Goal: Task Accomplishment & Management: Use online tool/utility

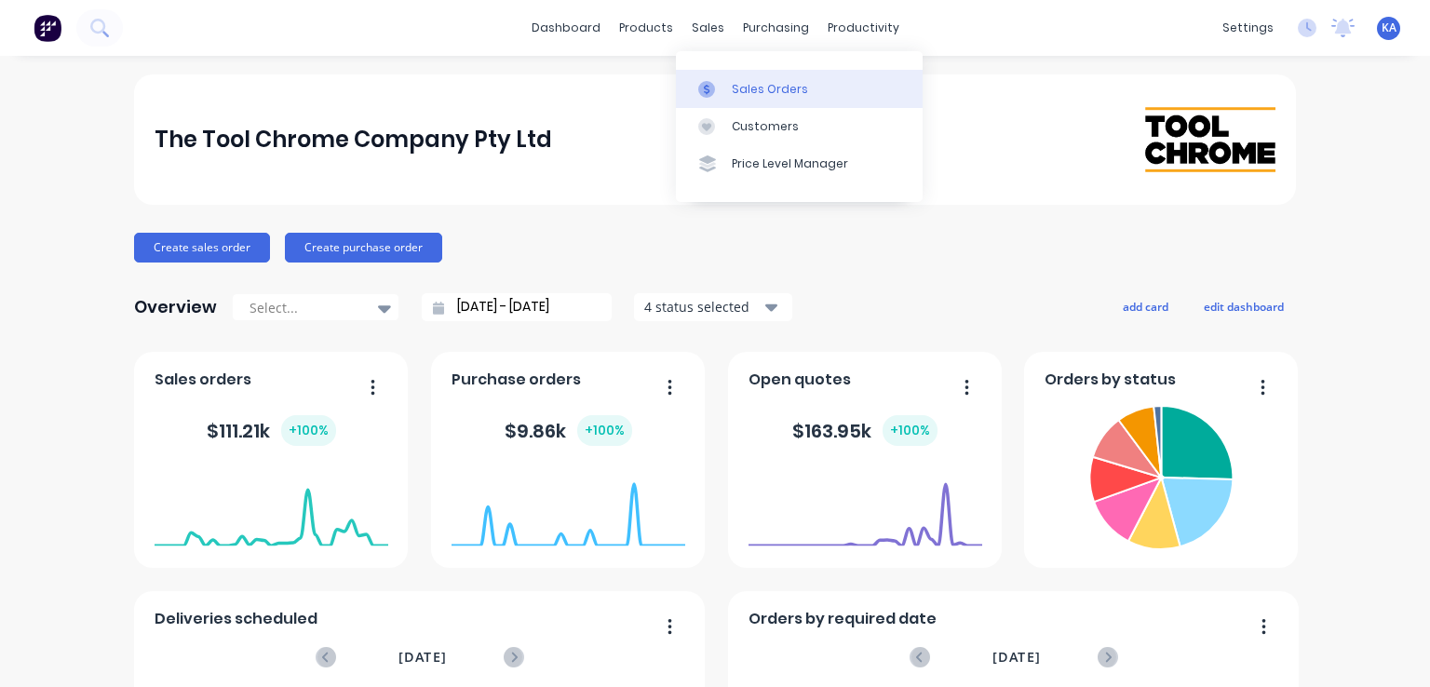
click at [717, 88] on div at bounding box center [712, 89] width 28 height 17
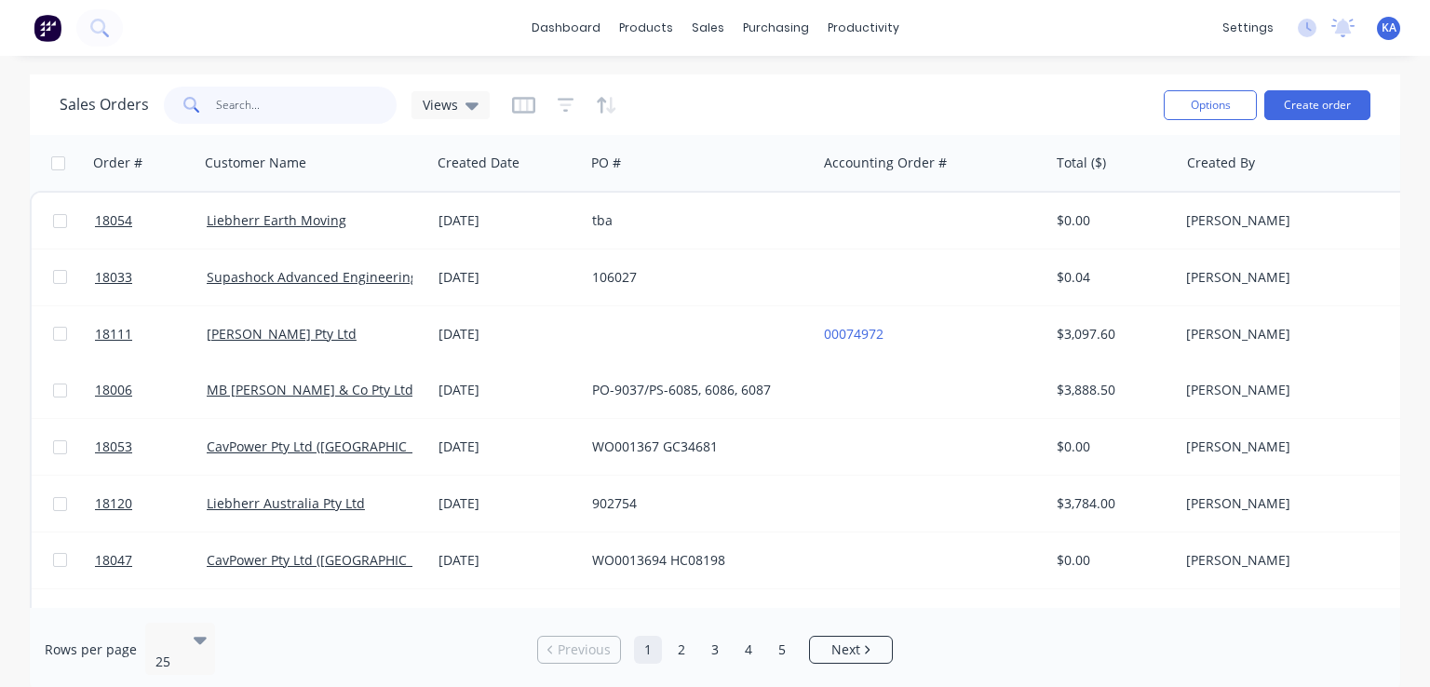
click at [261, 109] on input "text" at bounding box center [306, 105] width 181 height 37
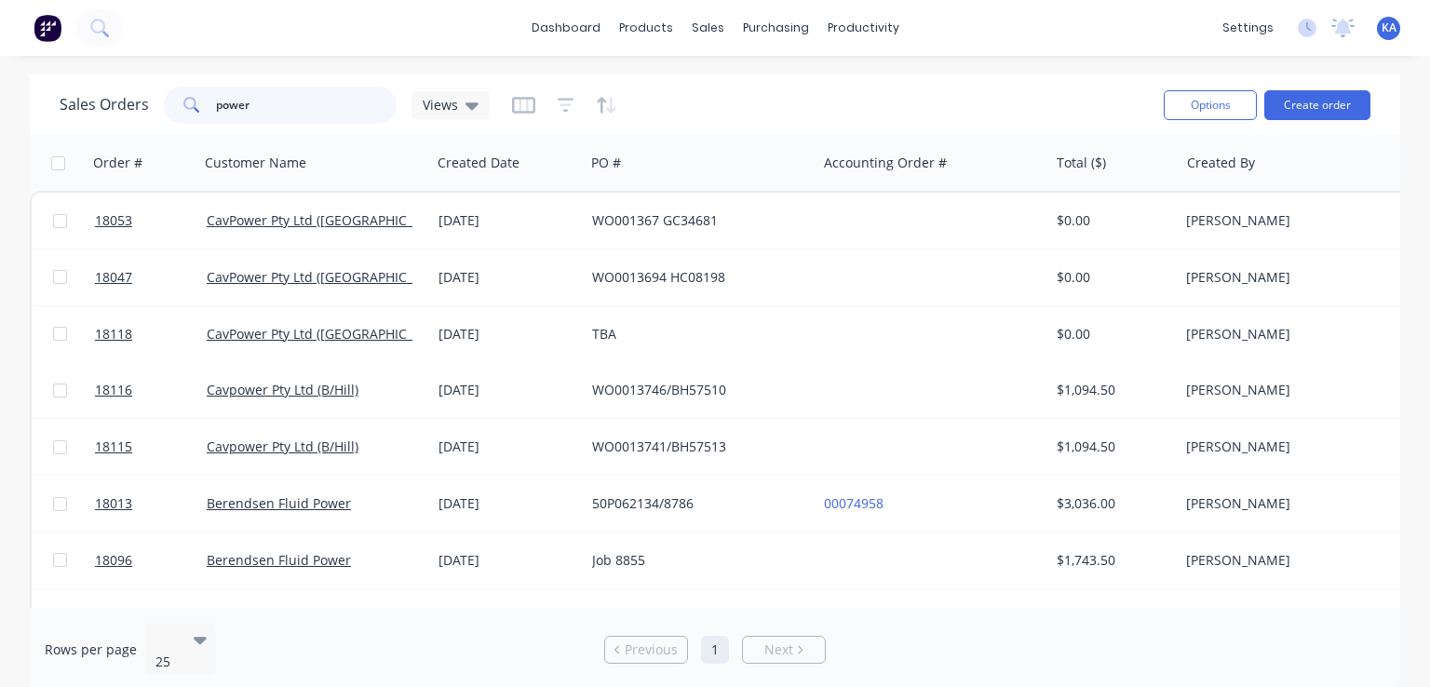
type input "power"
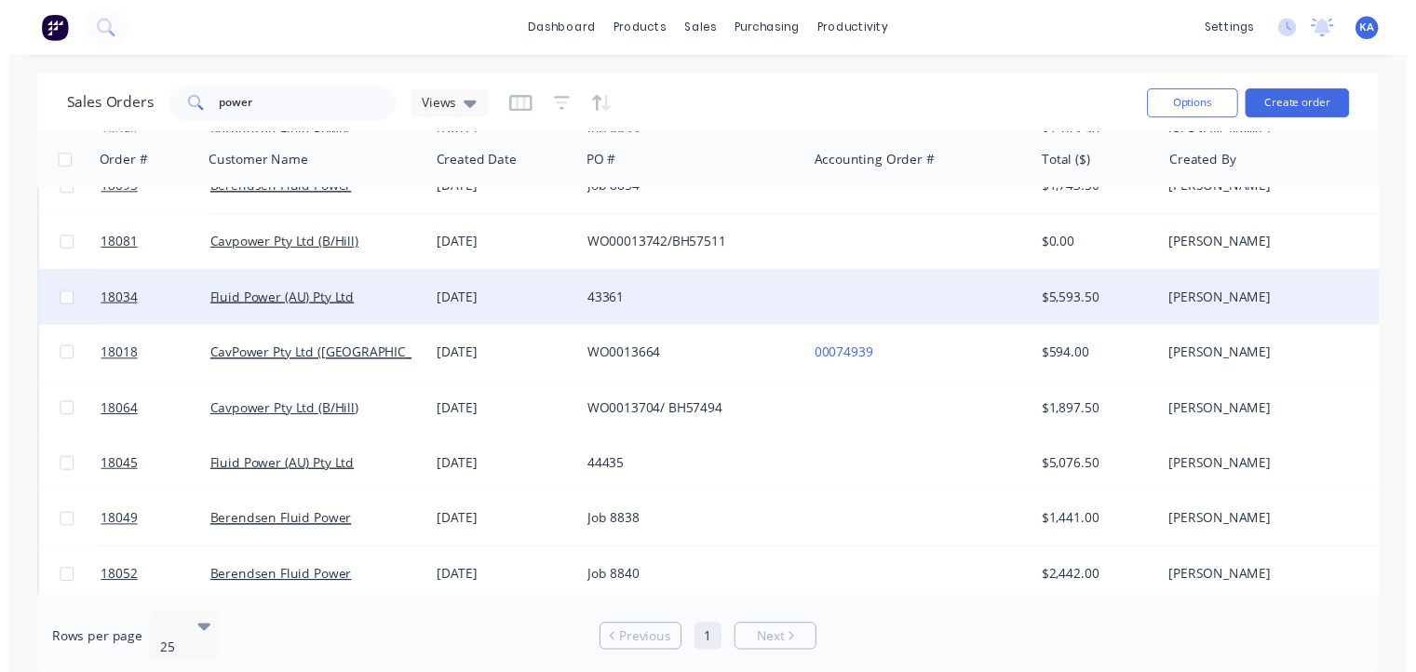
scroll to position [484, 0]
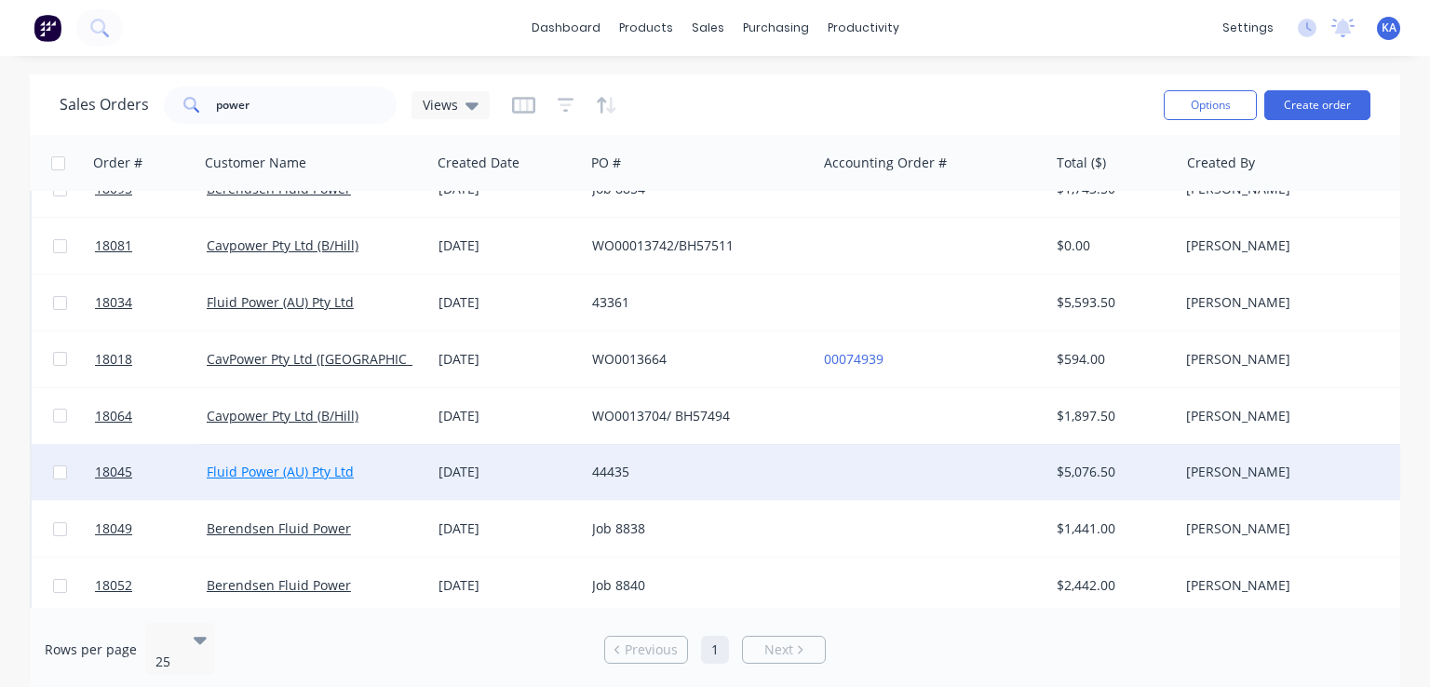
click at [339, 464] on link "Fluid Power (AU) Pty Ltd" at bounding box center [280, 472] width 147 height 18
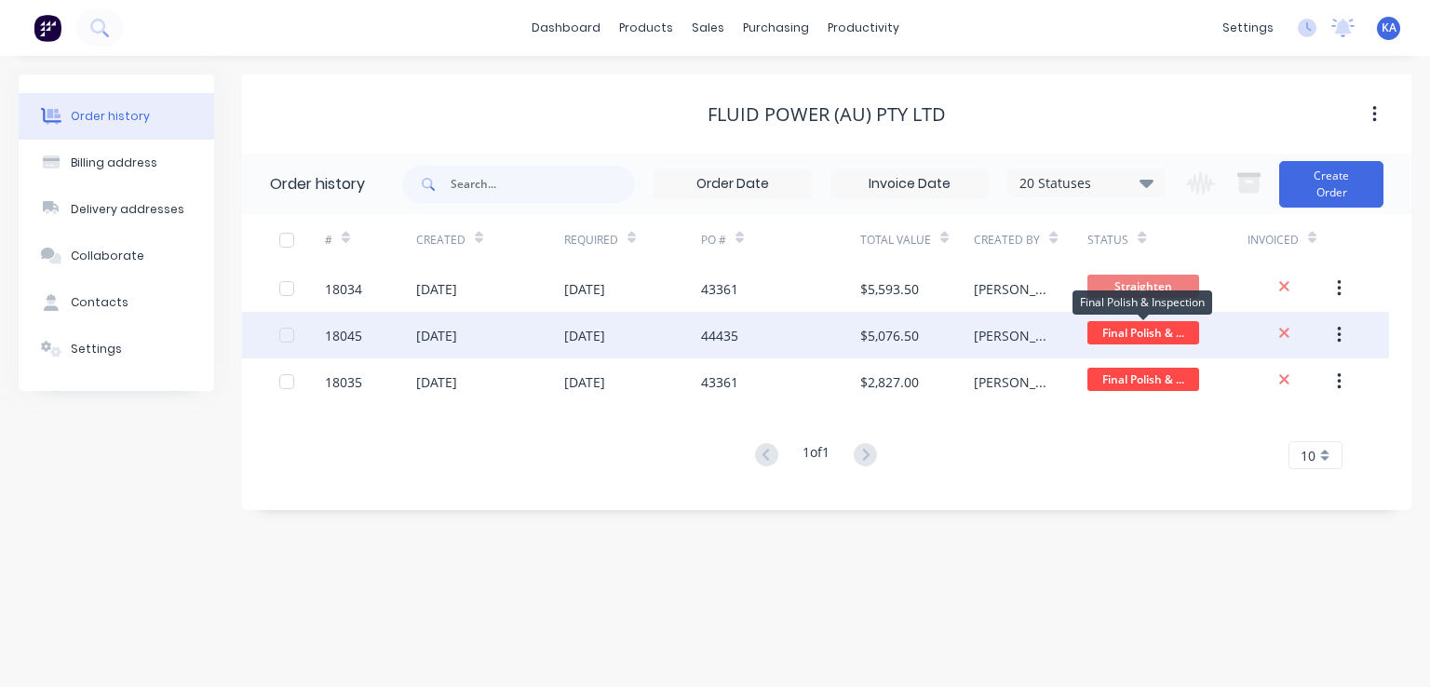
click at [1162, 325] on span "Final Polish & ..." at bounding box center [1143, 332] width 112 height 23
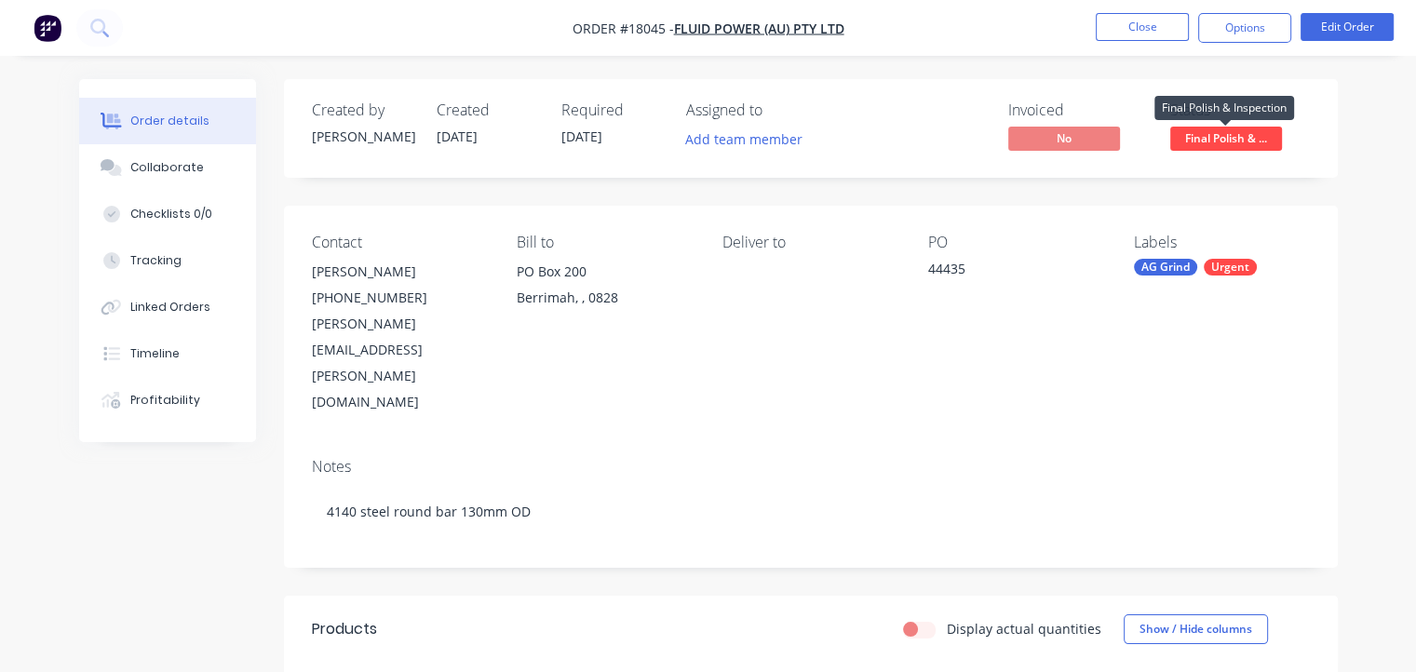
click at [1238, 138] on span "Final Polish & ..." at bounding box center [1226, 138] width 112 height 23
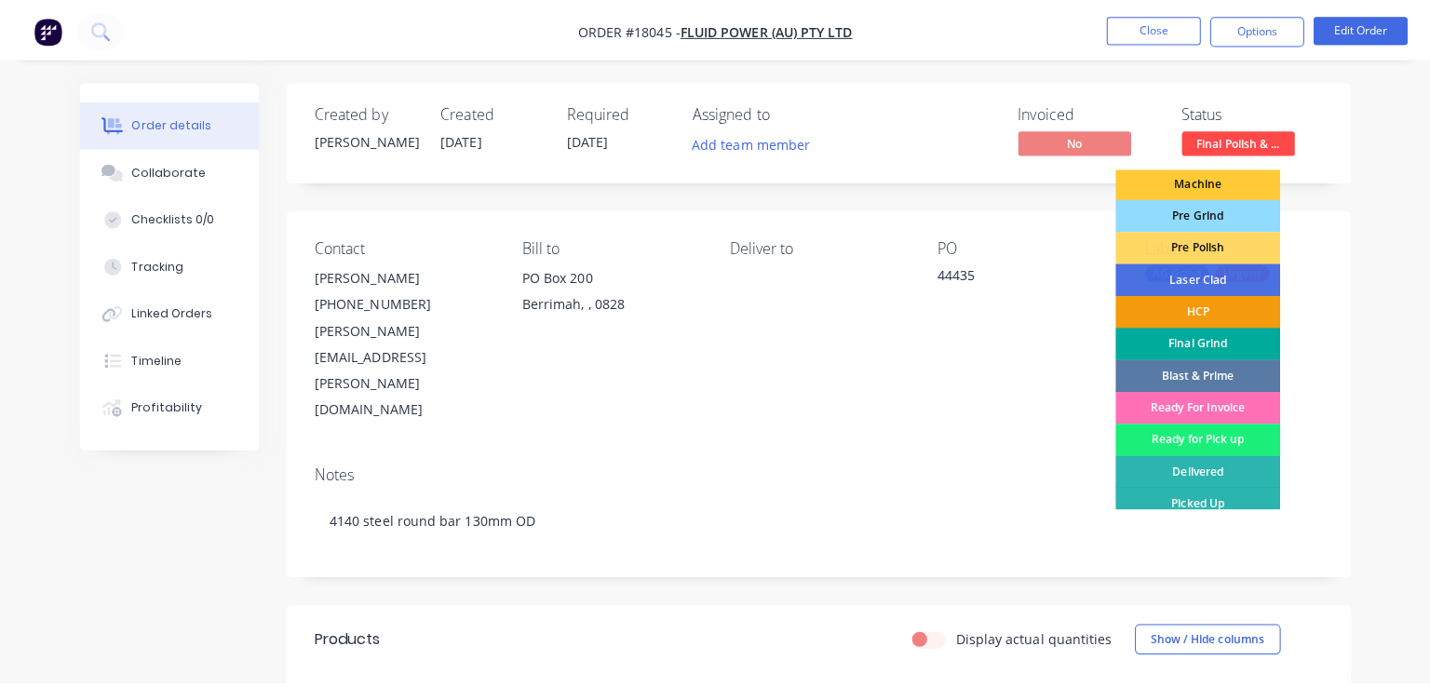
scroll to position [100, 0]
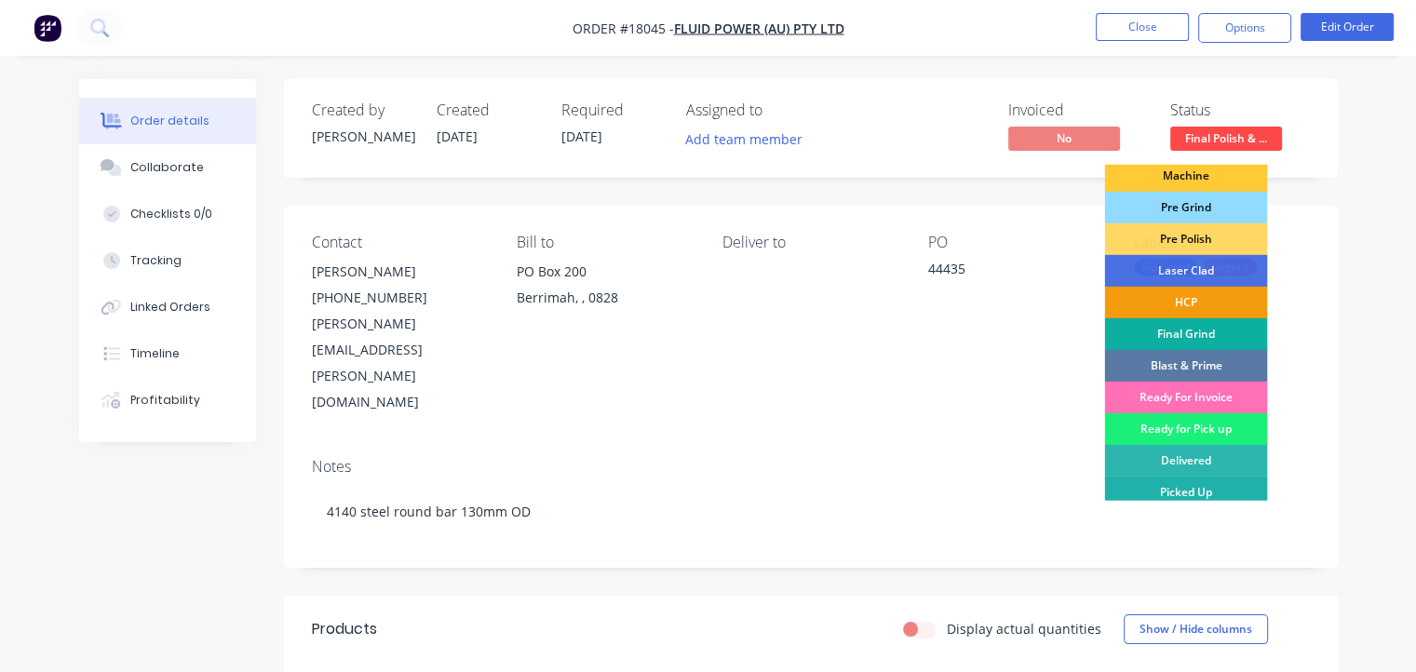
click at [1202, 490] on div "Picked Up" at bounding box center [1185, 493] width 163 height 32
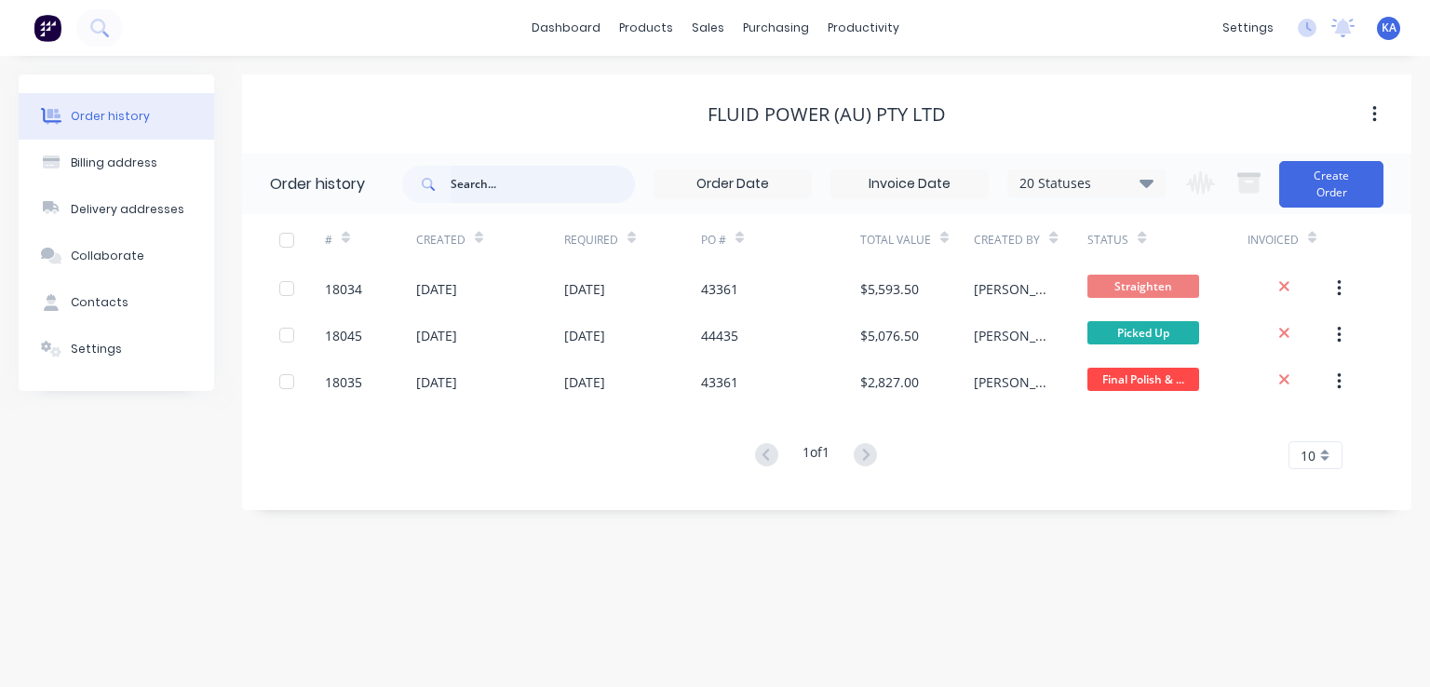
click at [461, 189] on input "text" at bounding box center [542, 184] width 184 height 37
type input "18014"
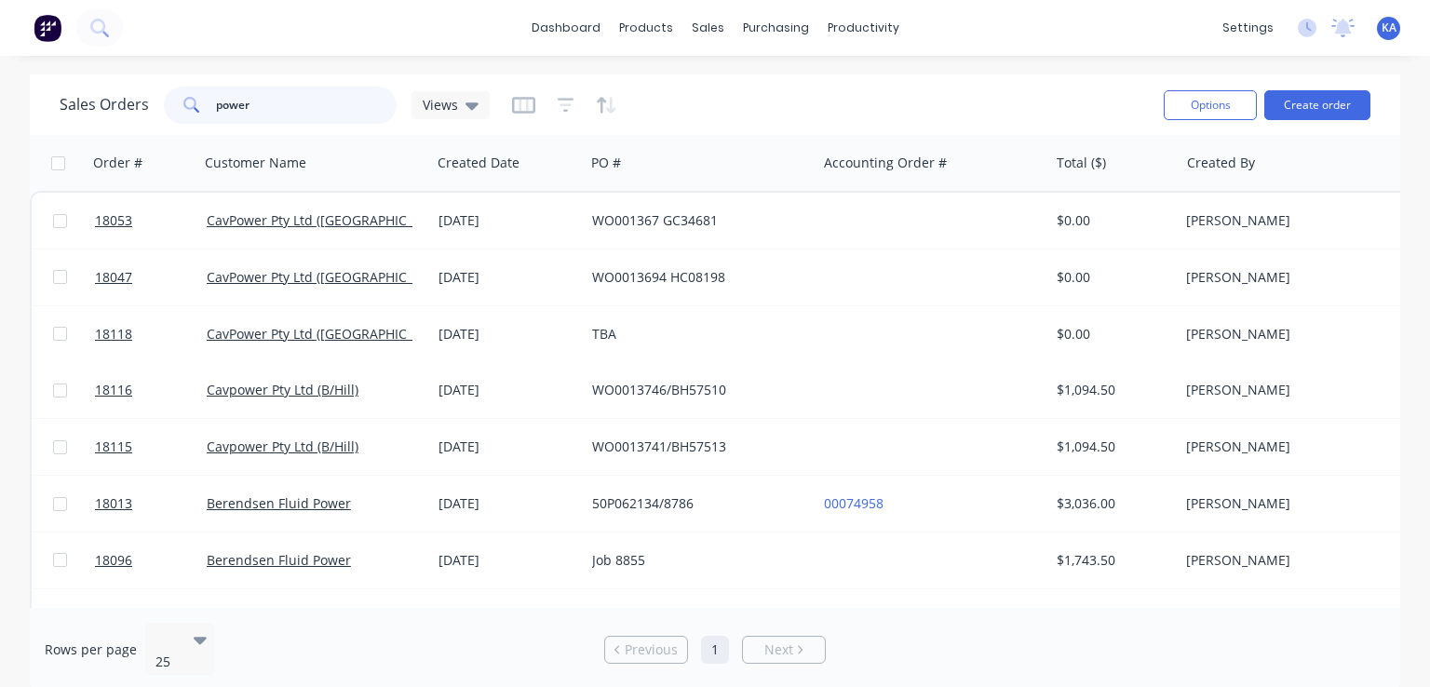
drag, startPoint x: 264, startPoint y: 112, endPoint x: 173, endPoint y: 101, distance: 91.8
click at [173, 101] on div "power" at bounding box center [280, 105] width 233 height 37
type input "ber"
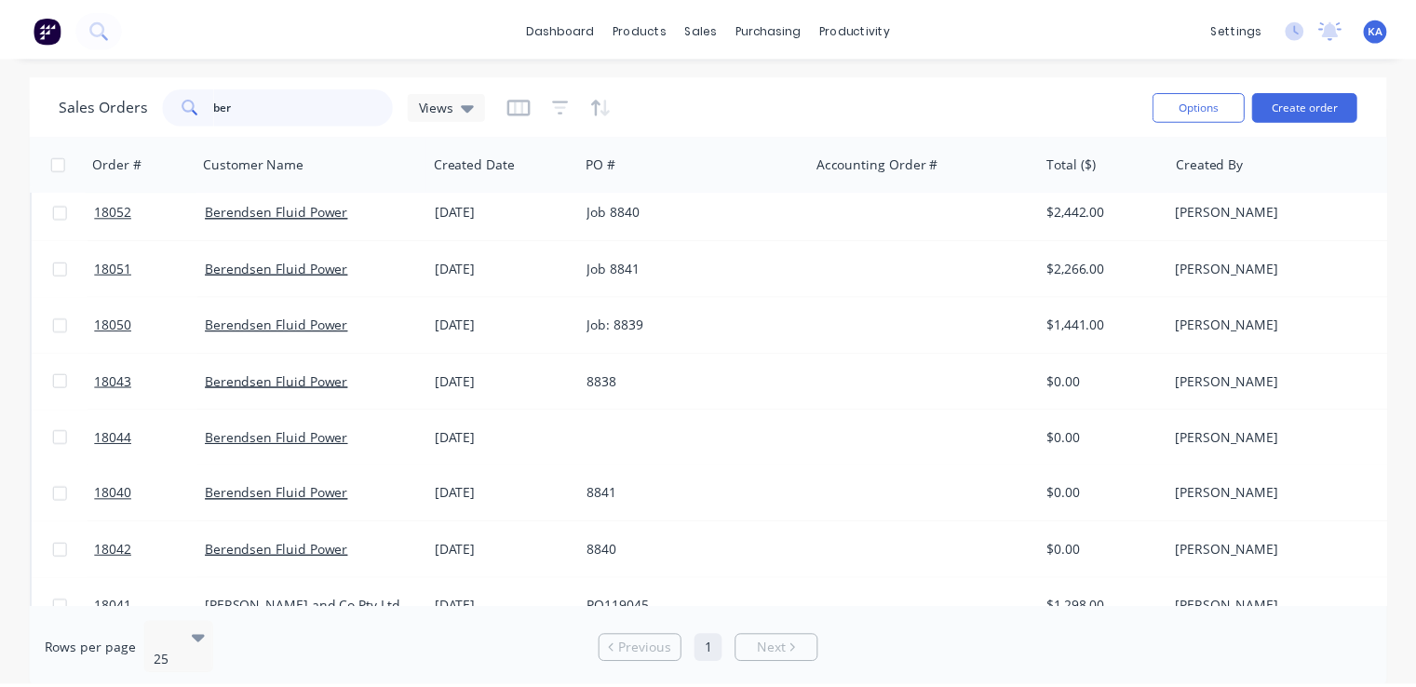
scroll to position [893, 0]
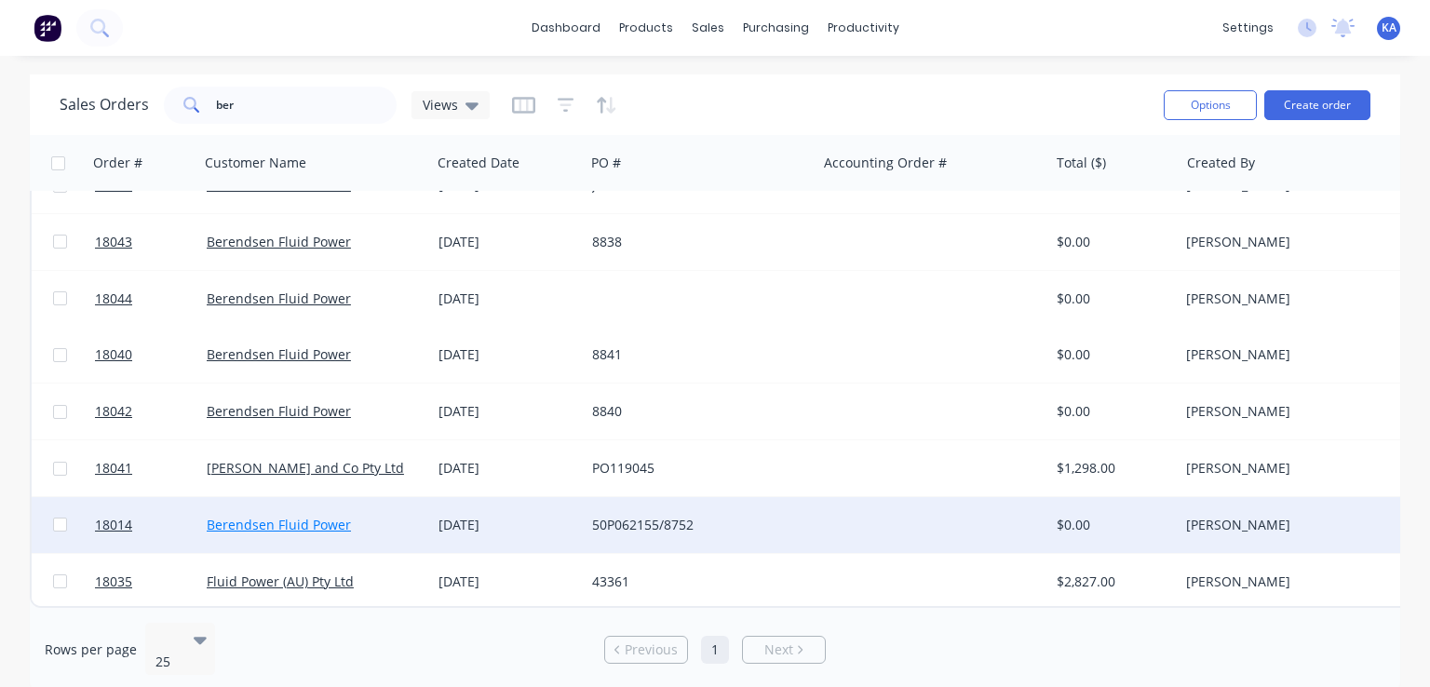
click at [274, 516] on link "Berendsen Fluid Power" at bounding box center [279, 525] width 144 height 18
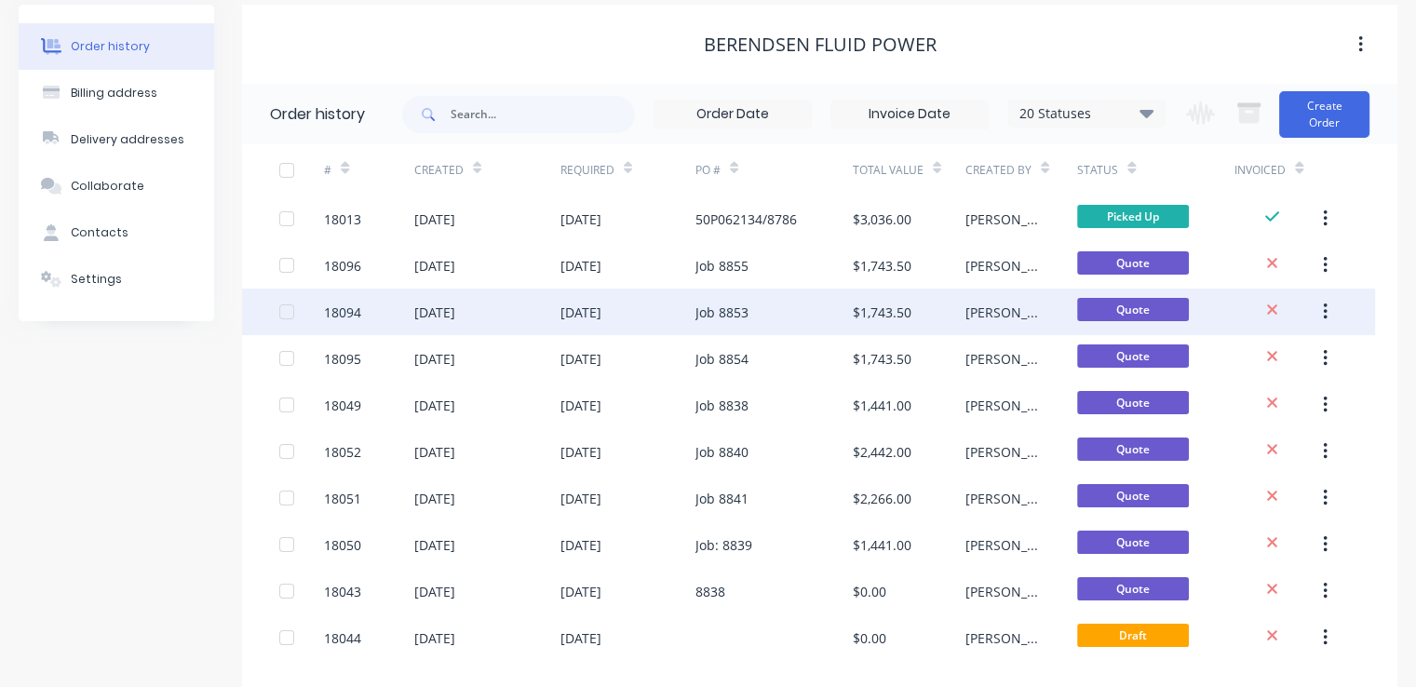
scroll to position [168, 0]
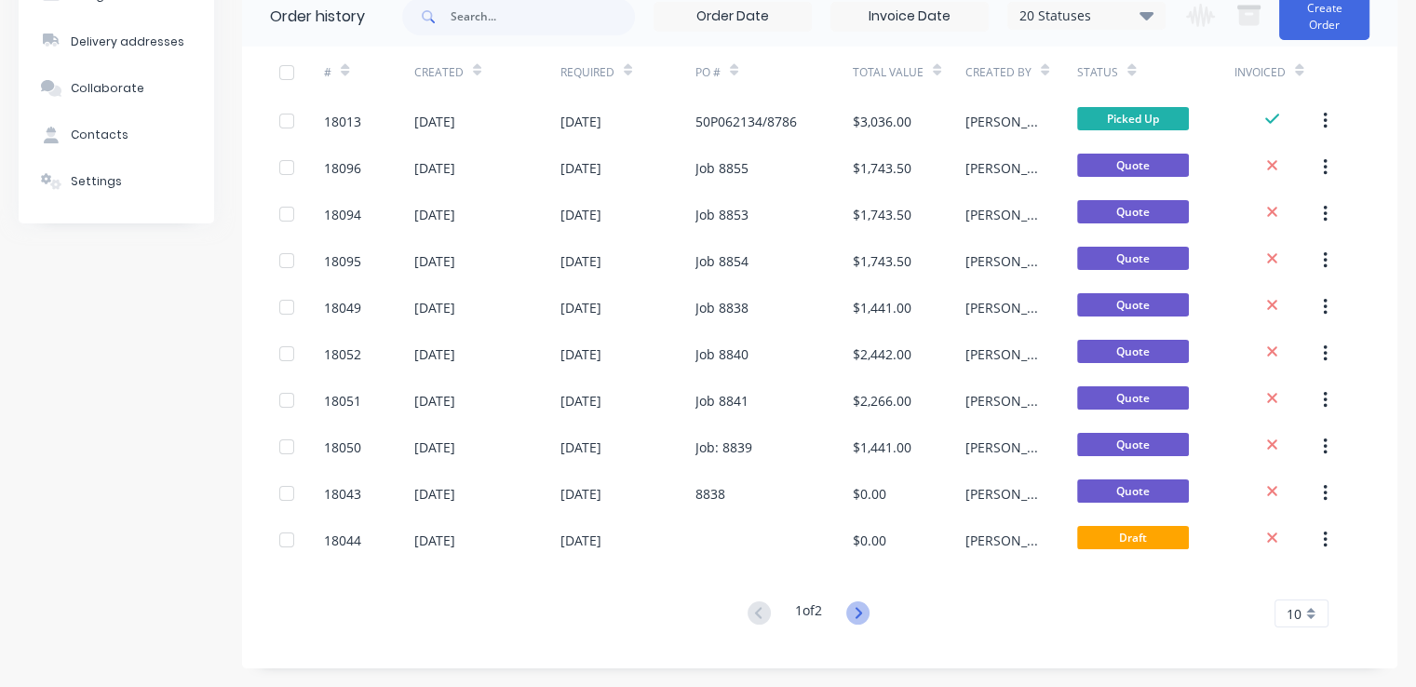
click at [860, 603] on icon at bounding box center [857, 612] width 23 height 23
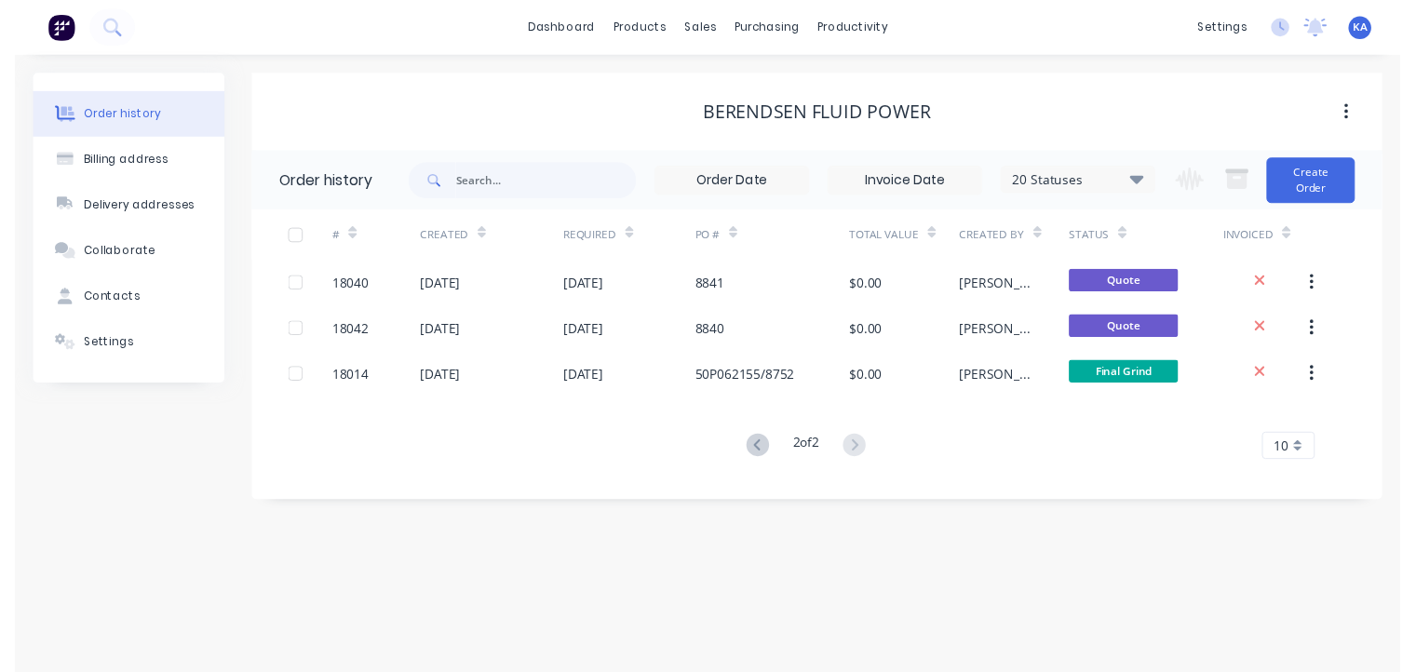
scroll to position [0, 0]
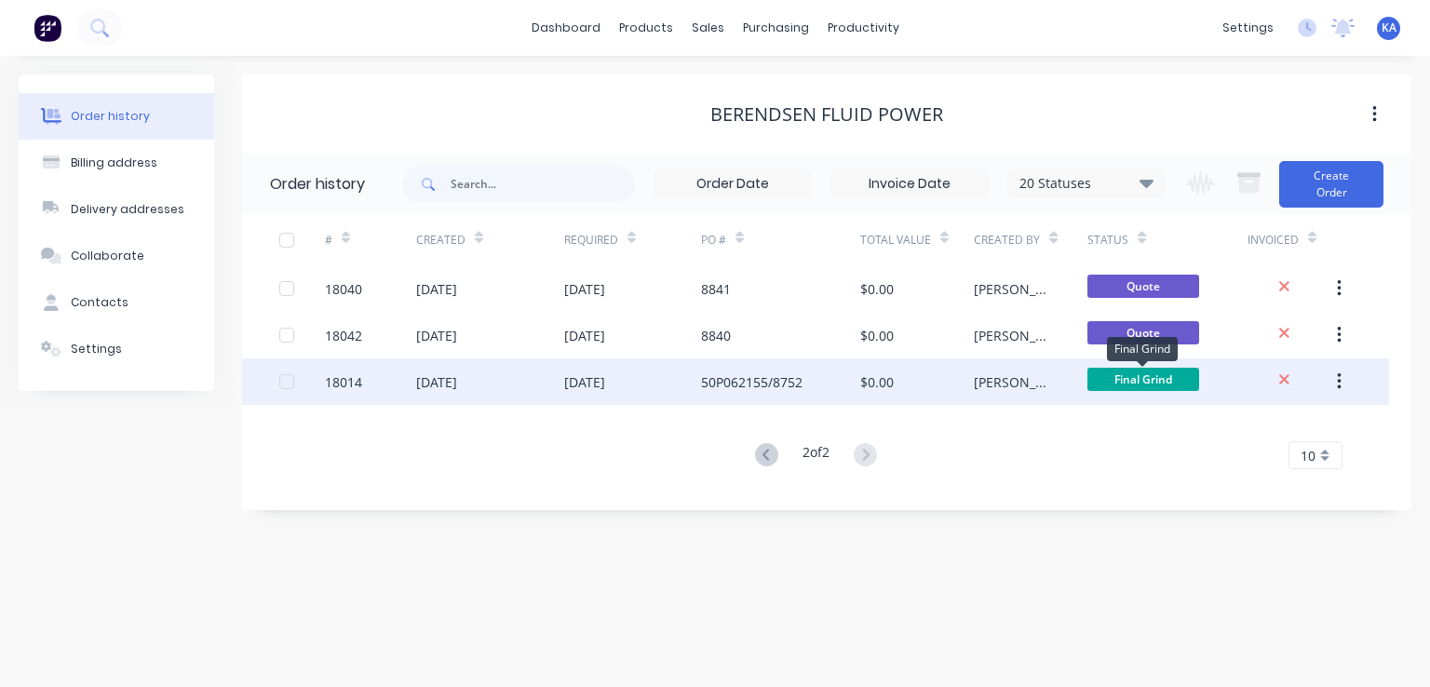
click at [1149, 383] on span "Final Grind" at bounding box center [1143, 379] width 112 height 23
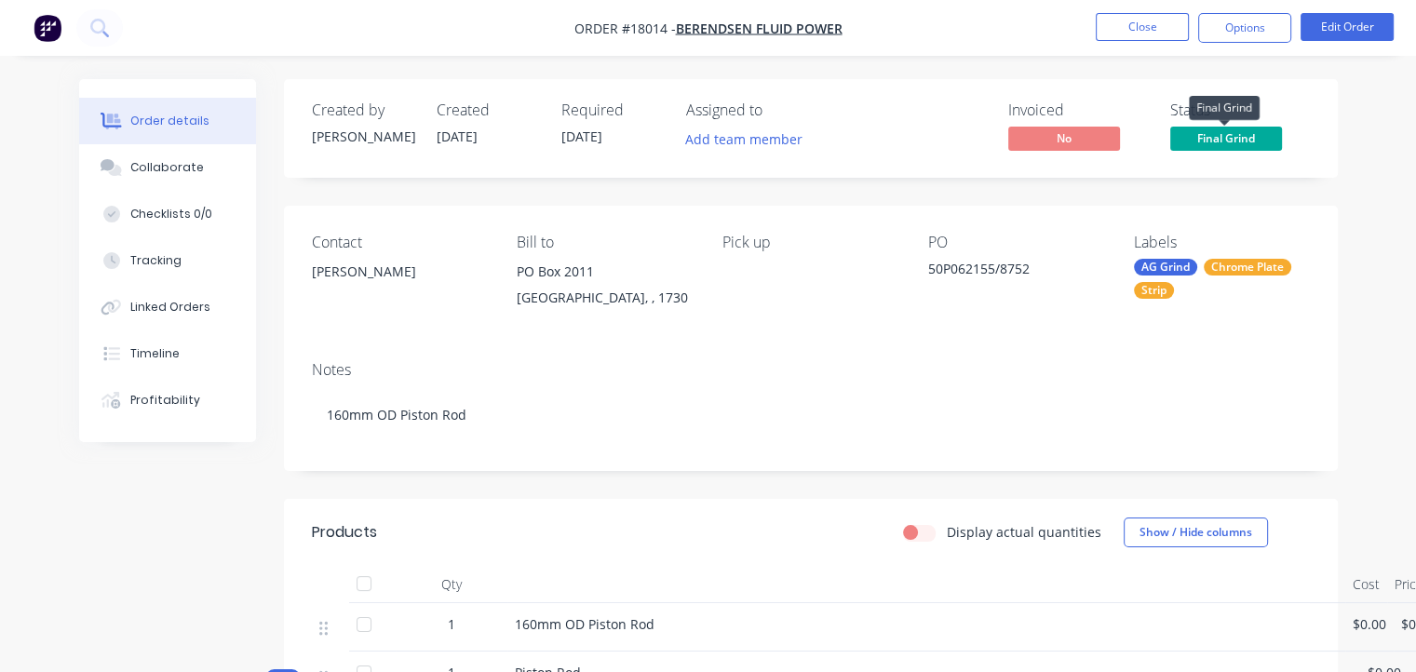
click at [1212, 140] on span "Final Grind" at bounding box center [1226, 138] width 112 height 23
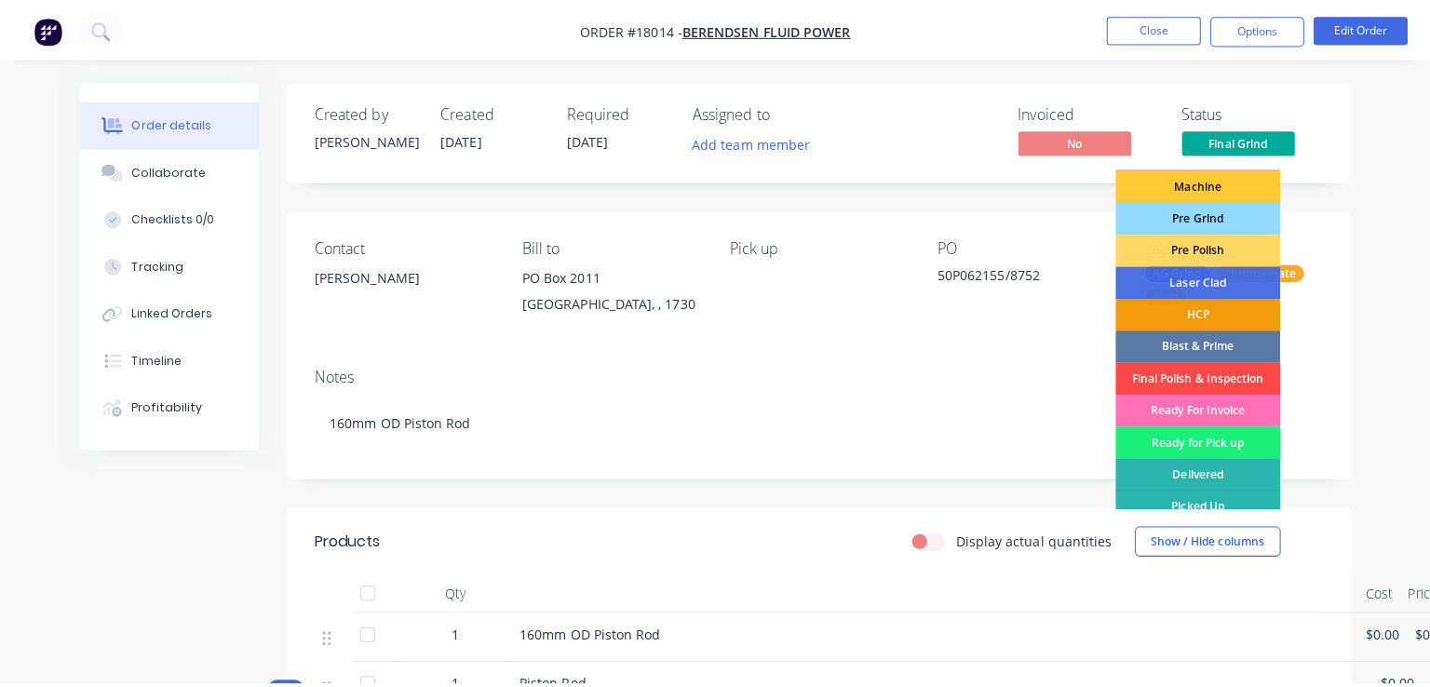
scroll to position [100, 0]
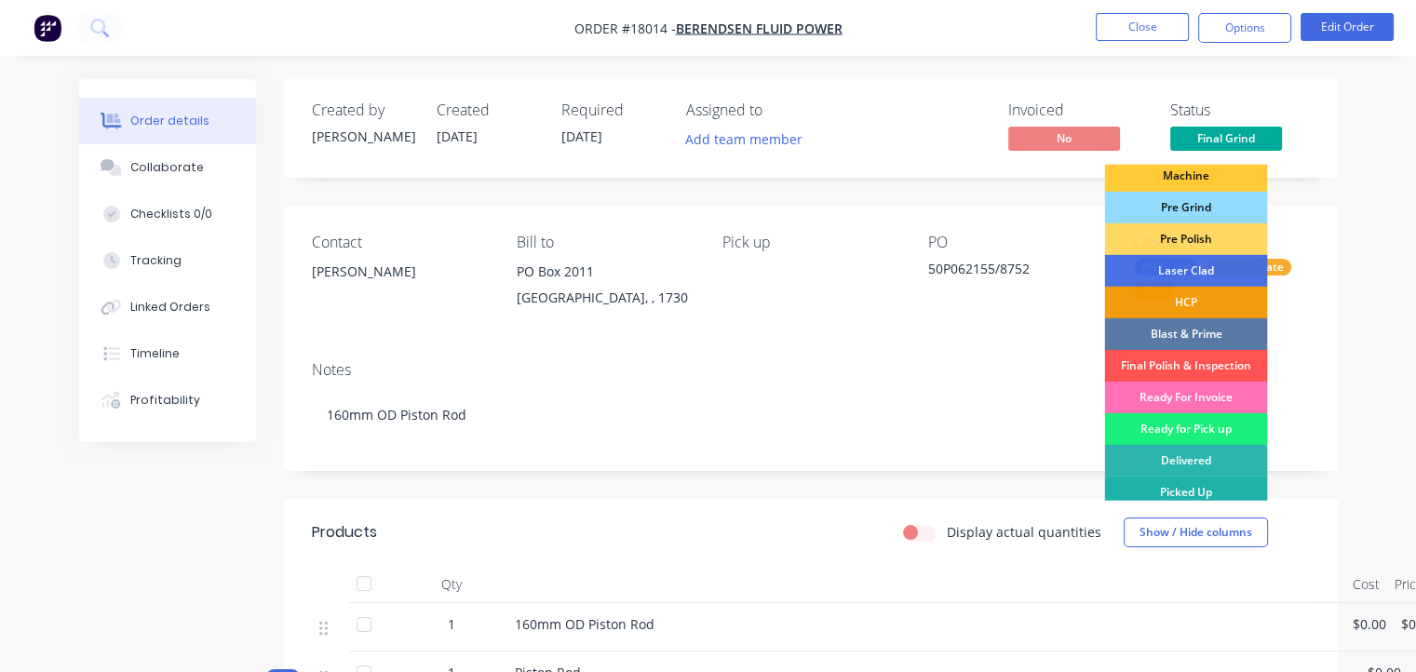
click at [1201, 485] on div "Picked Up" at bounding box center [1185, 493] width 163 height 32
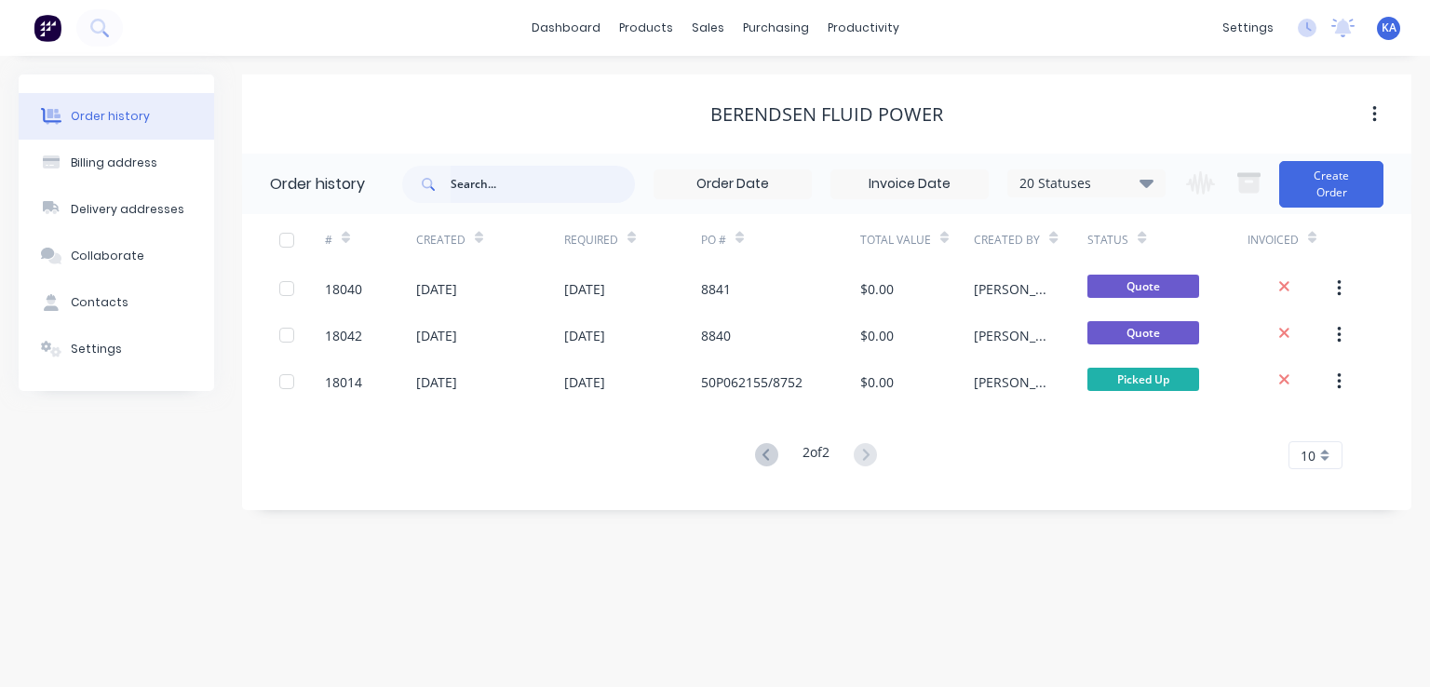
click at [450, 182] on input "text" at bounding box center [542, 184] width 184 height 37
type input "lie"
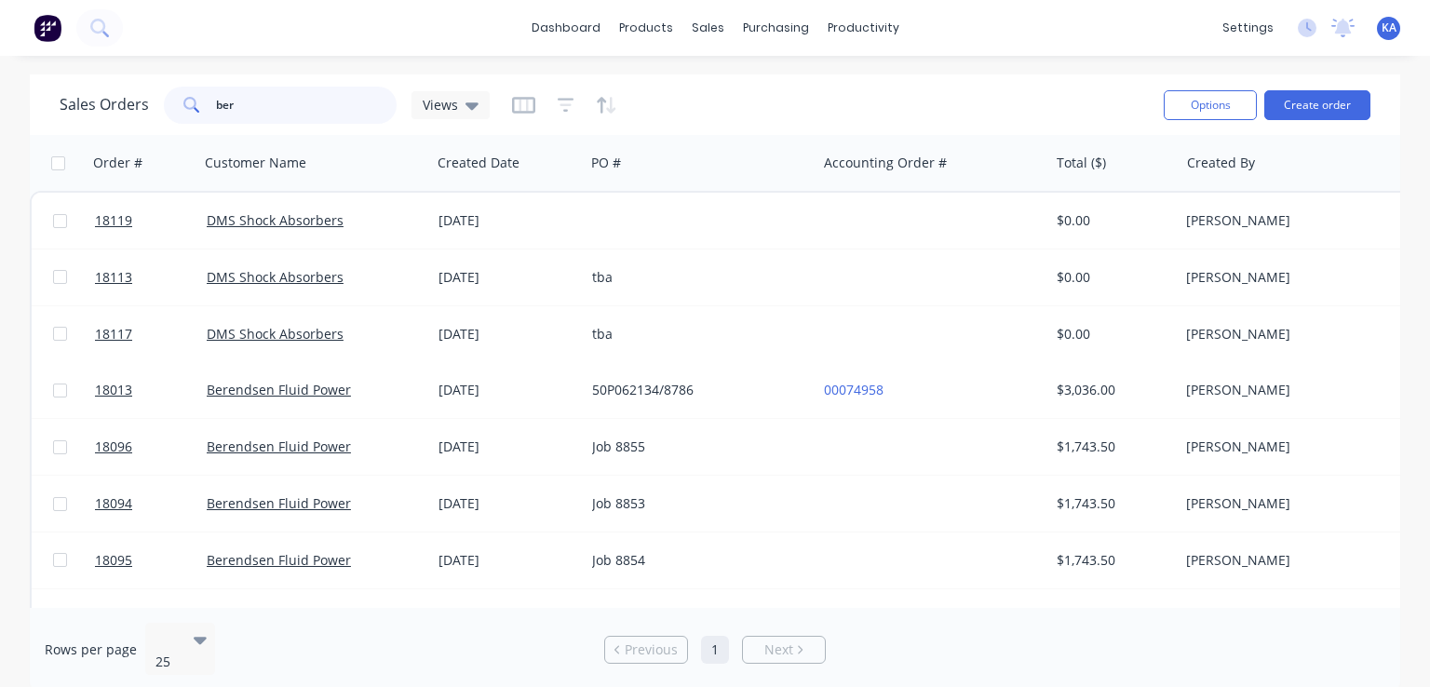
drag, startPoint x: 232, startPoint y: 105, endPoint x: 145, endPoint y: 92, distance: 87.5
click at [145, 91] on div "Sales Orders ber Views" at bounding box center [275, 105] width 430 height 37
type input "lie"
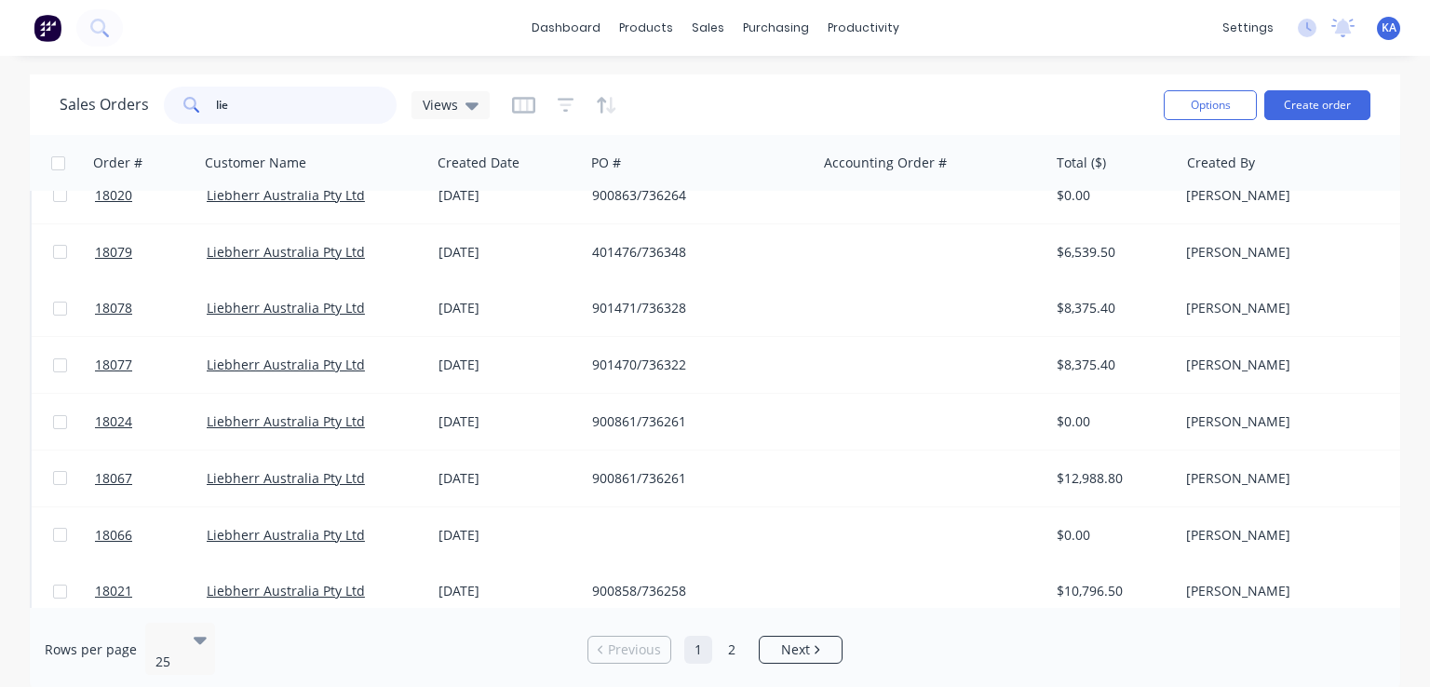
scroll to position [1006, 0]
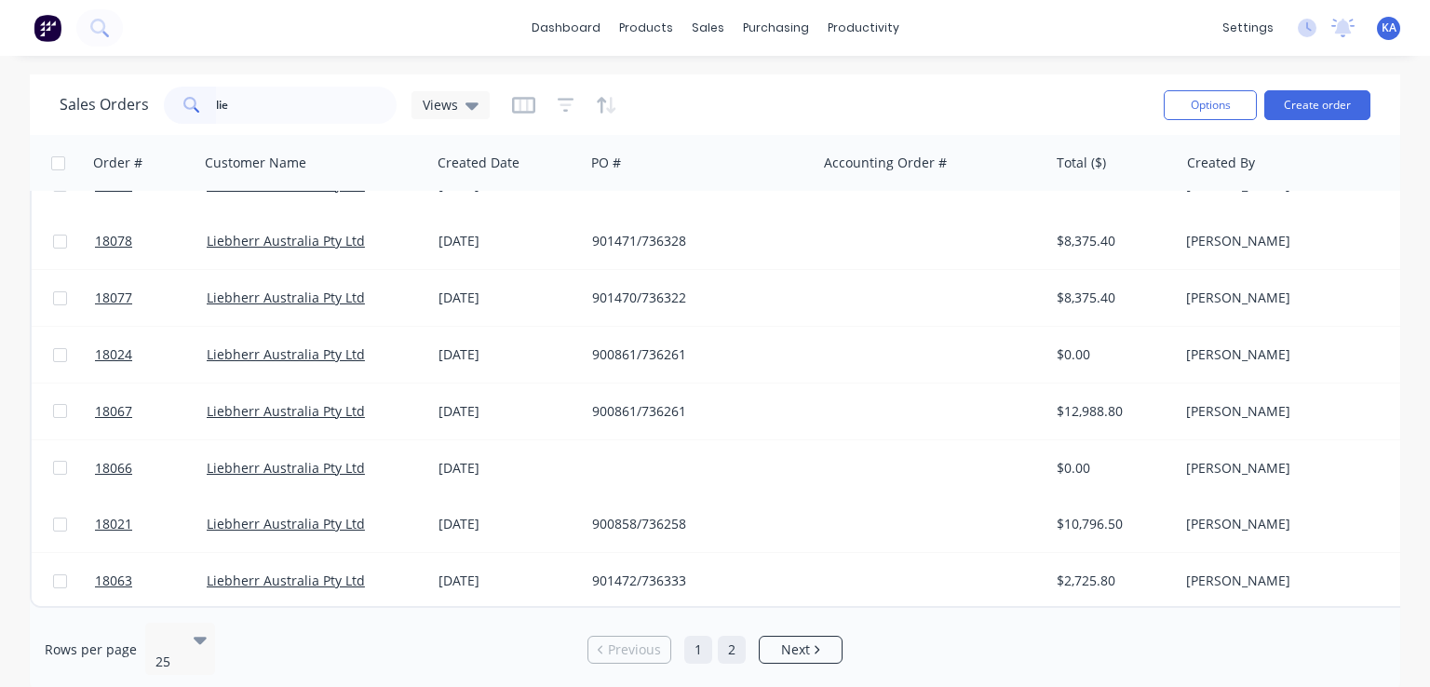
click at [732, 636] on link "2" at bounding box center [732, 650] width 28 height 28
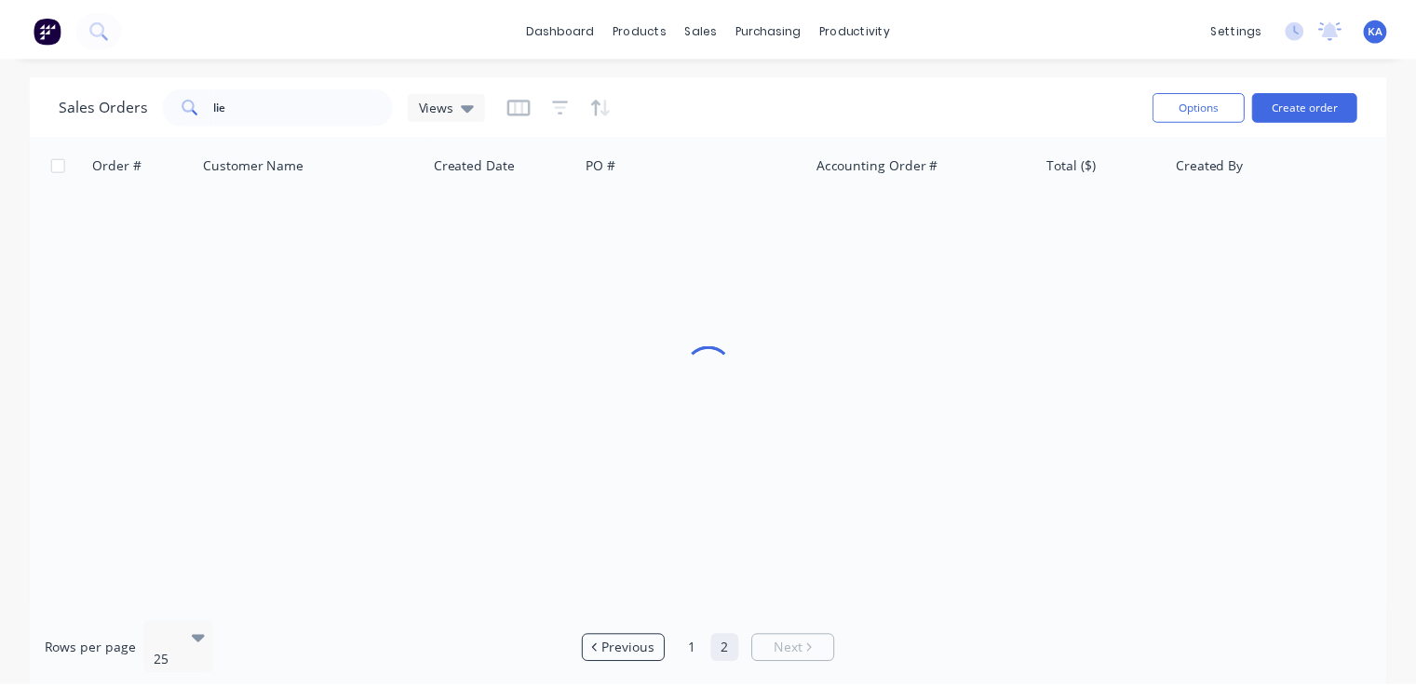
scroll to position [0, 0]
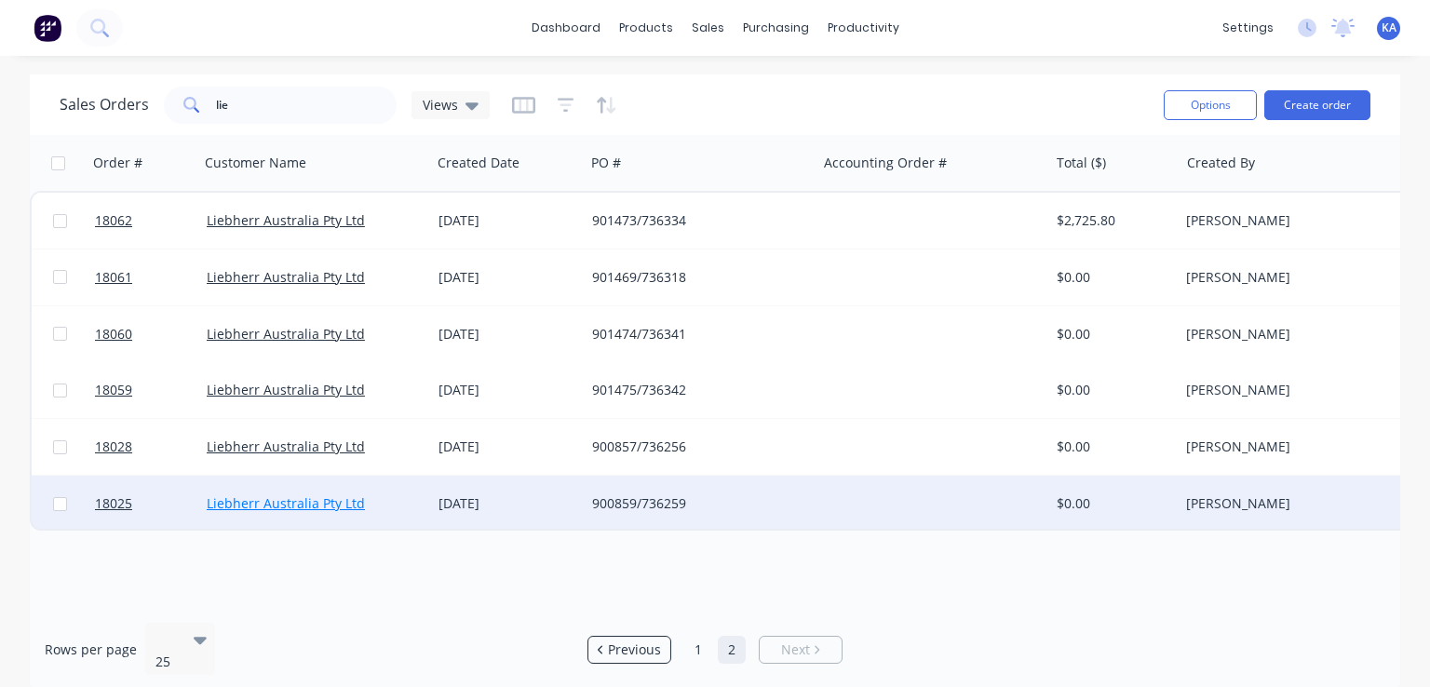
click at [347, 495] on link "Liebherr Australia Pty Ltd" at bounding box center [286, 503] width 158 height 18
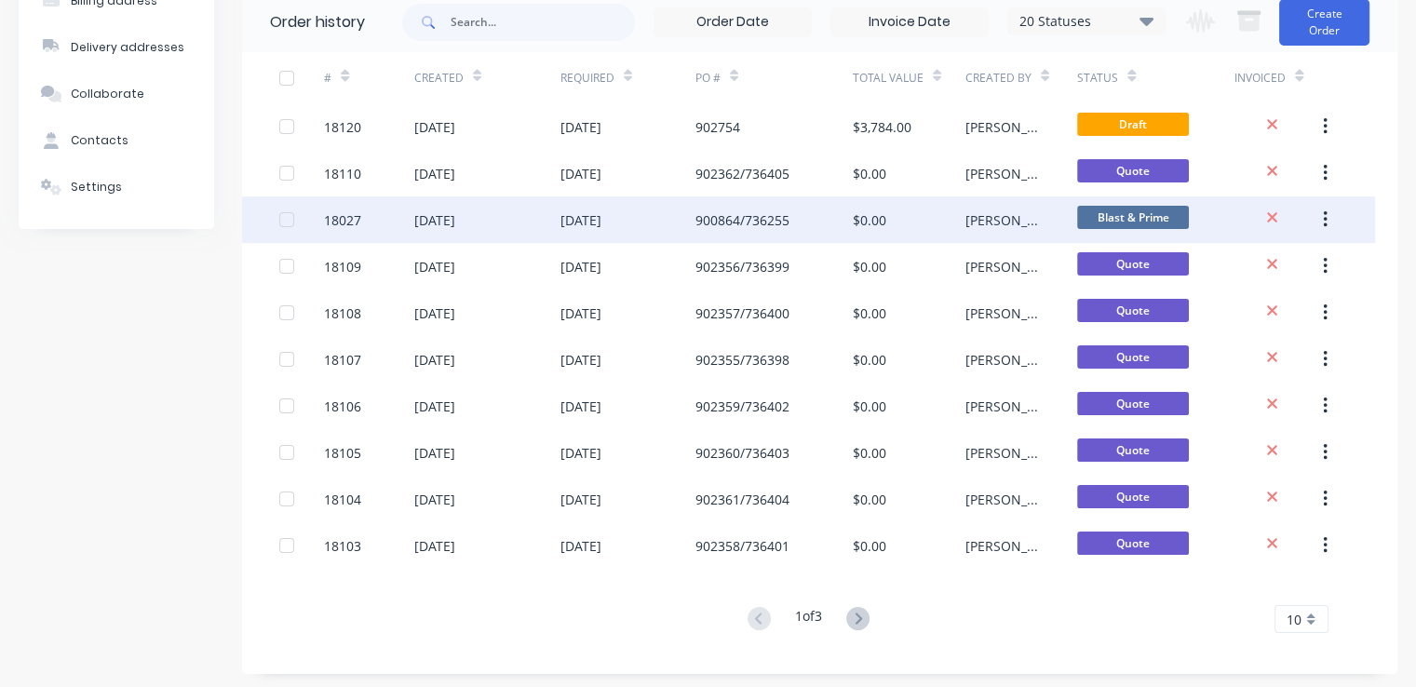
scroll to position [168, 0]
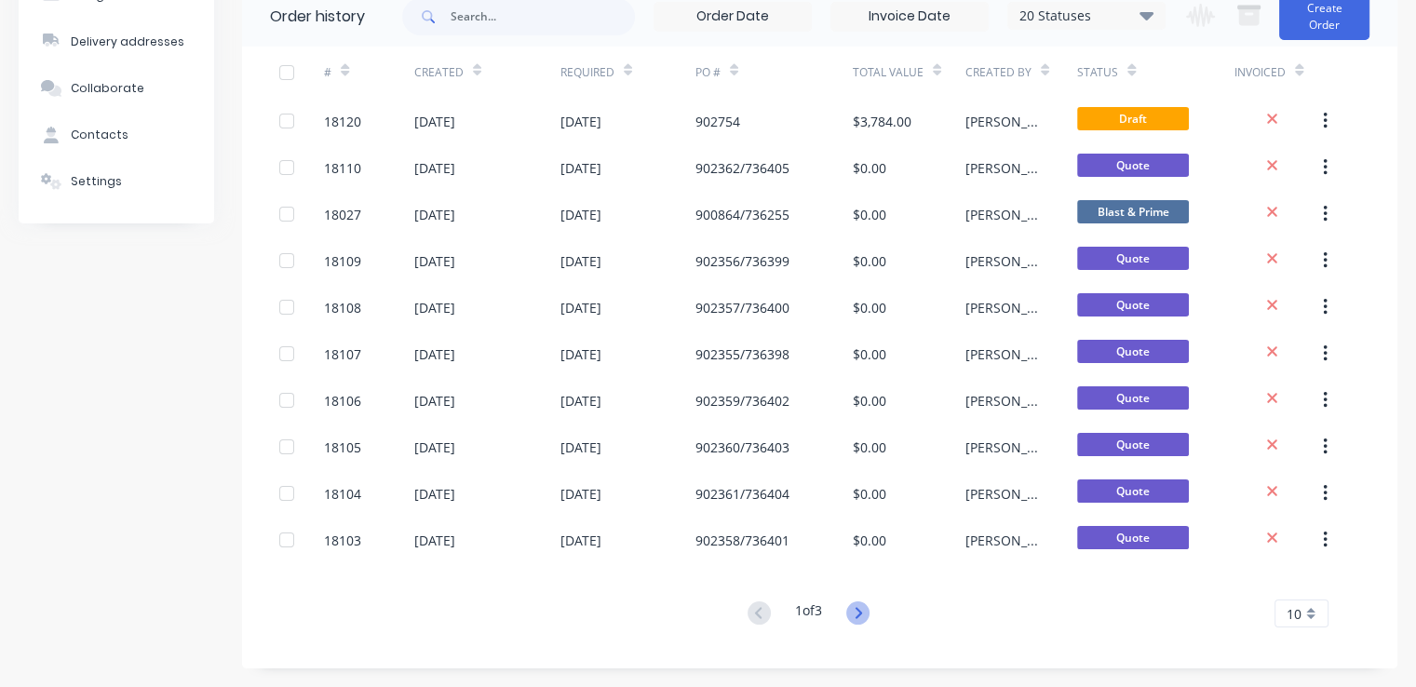
click at [860, 608] on icon at bounding box center [858, 612] width 7 height 11
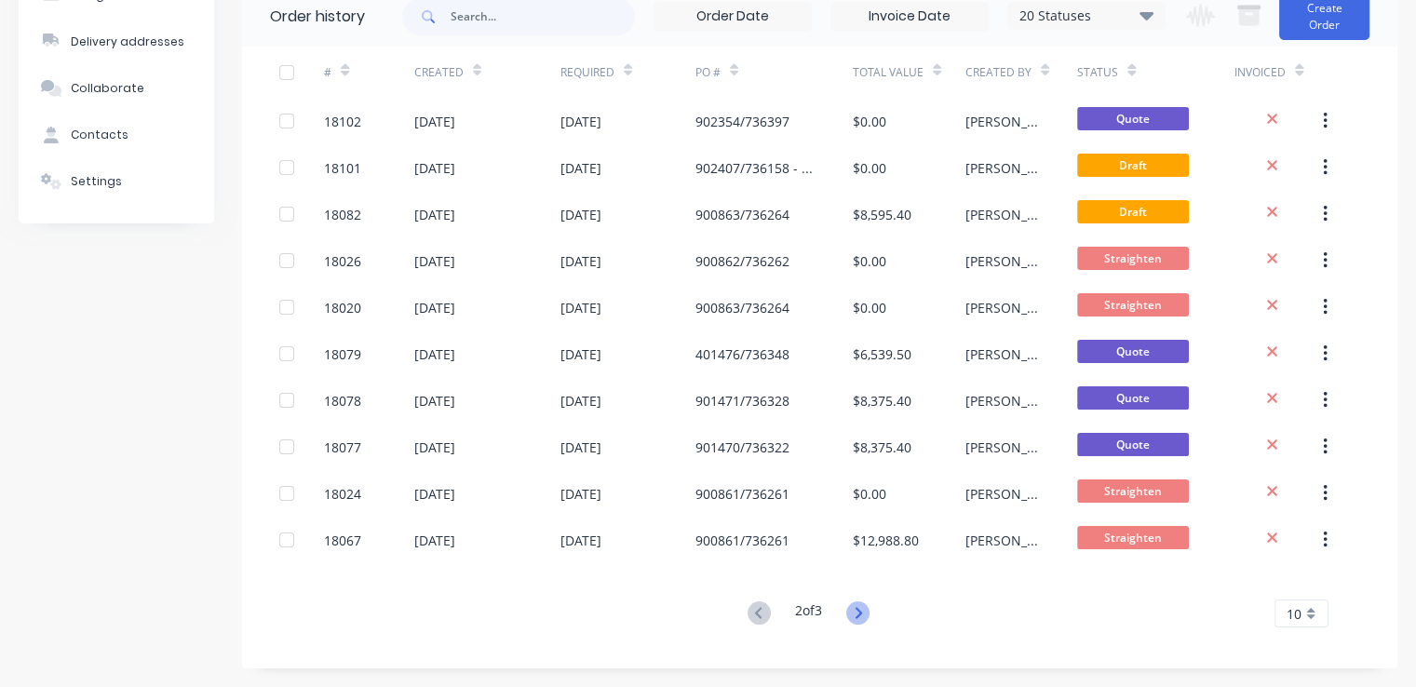
click at [865, 608] on icon at bounding box center [857, 612] width 23 height 23
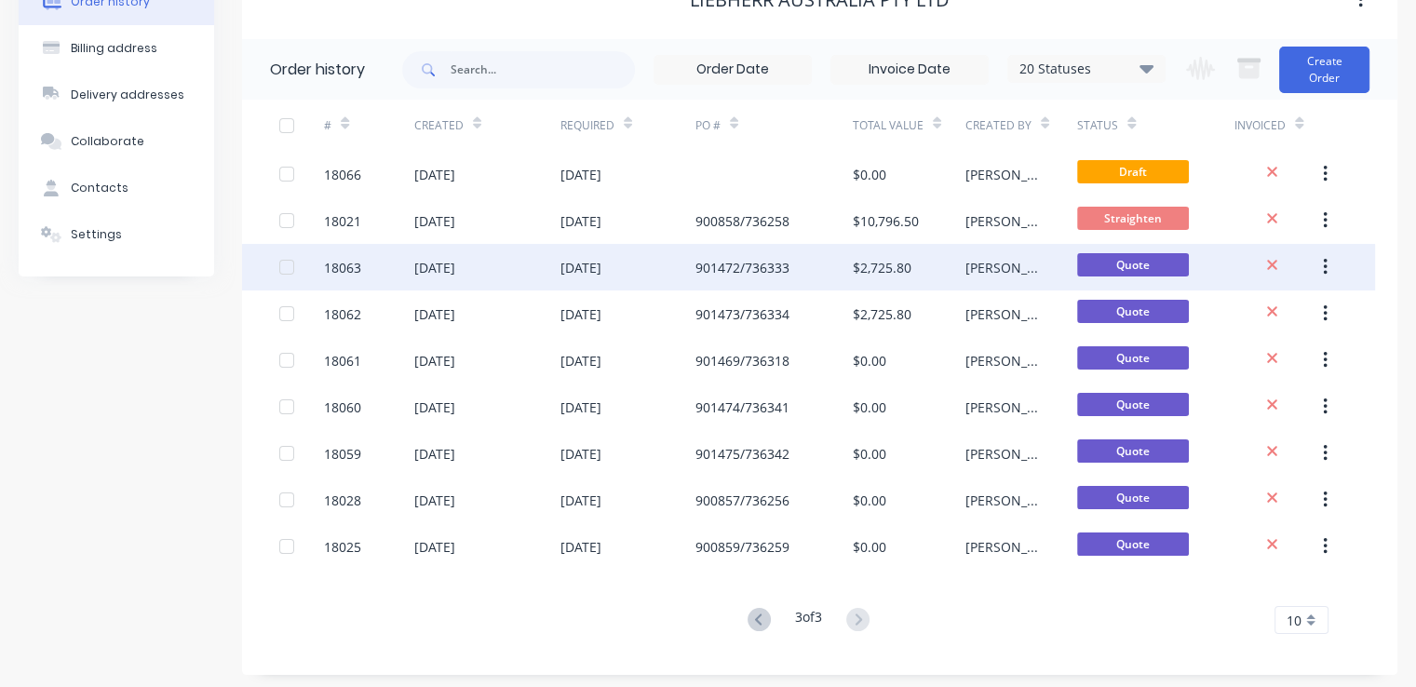
scroll to position [121, 0]
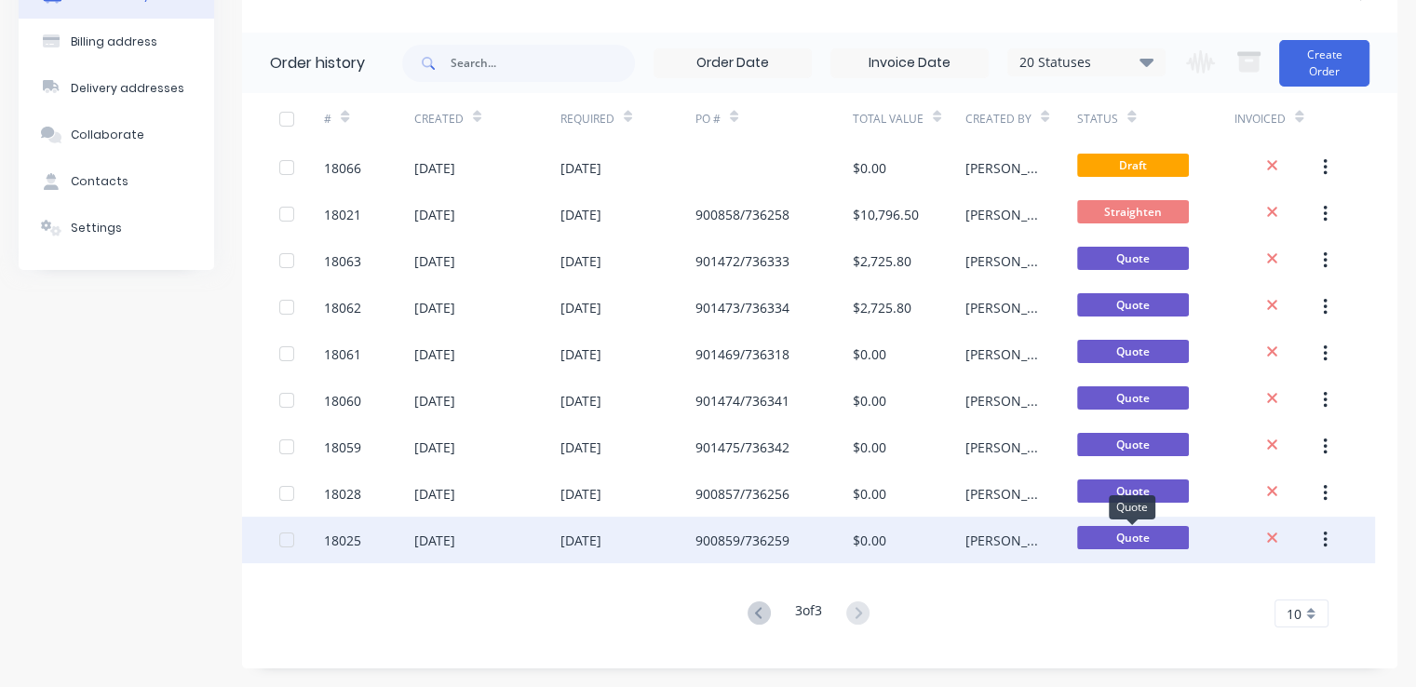
click at [1135, 533] on span "Quote" at bounding box center [1133, 537] width 112 height 23
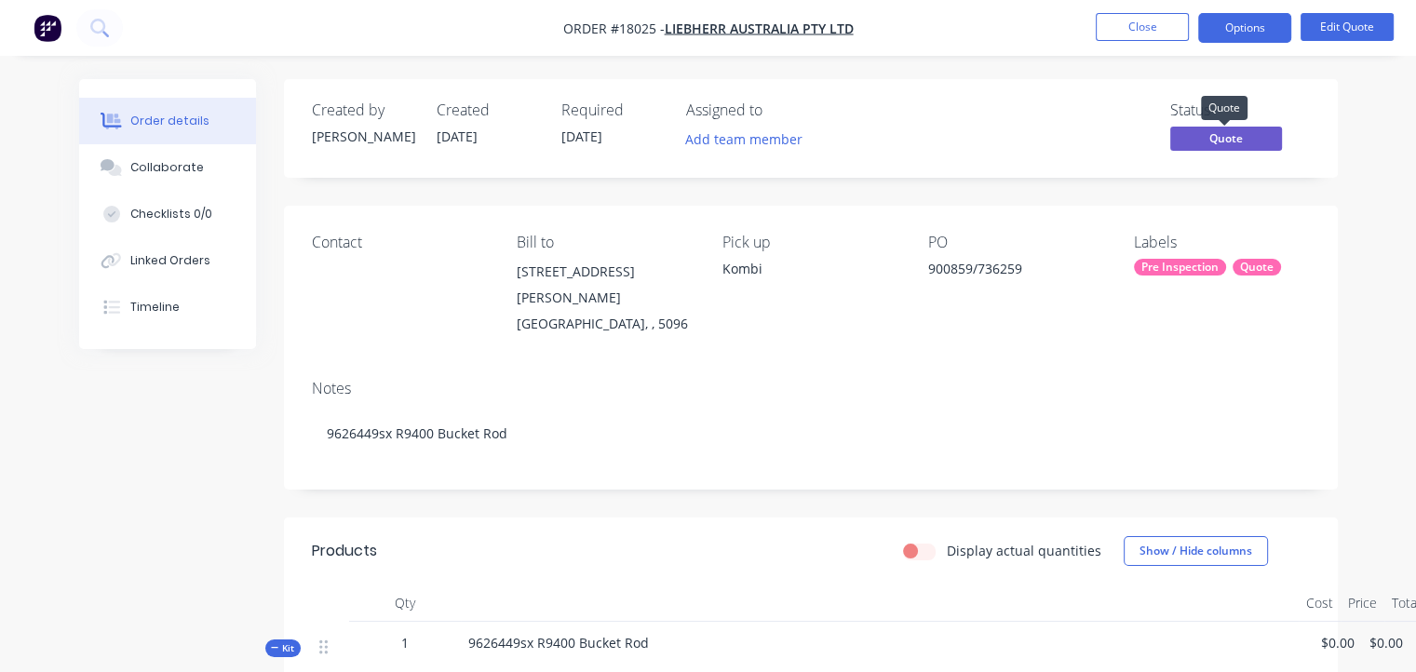
click at [1225, 138] on span "Quote" at bounding box center [1226, 138] width 112 height 23
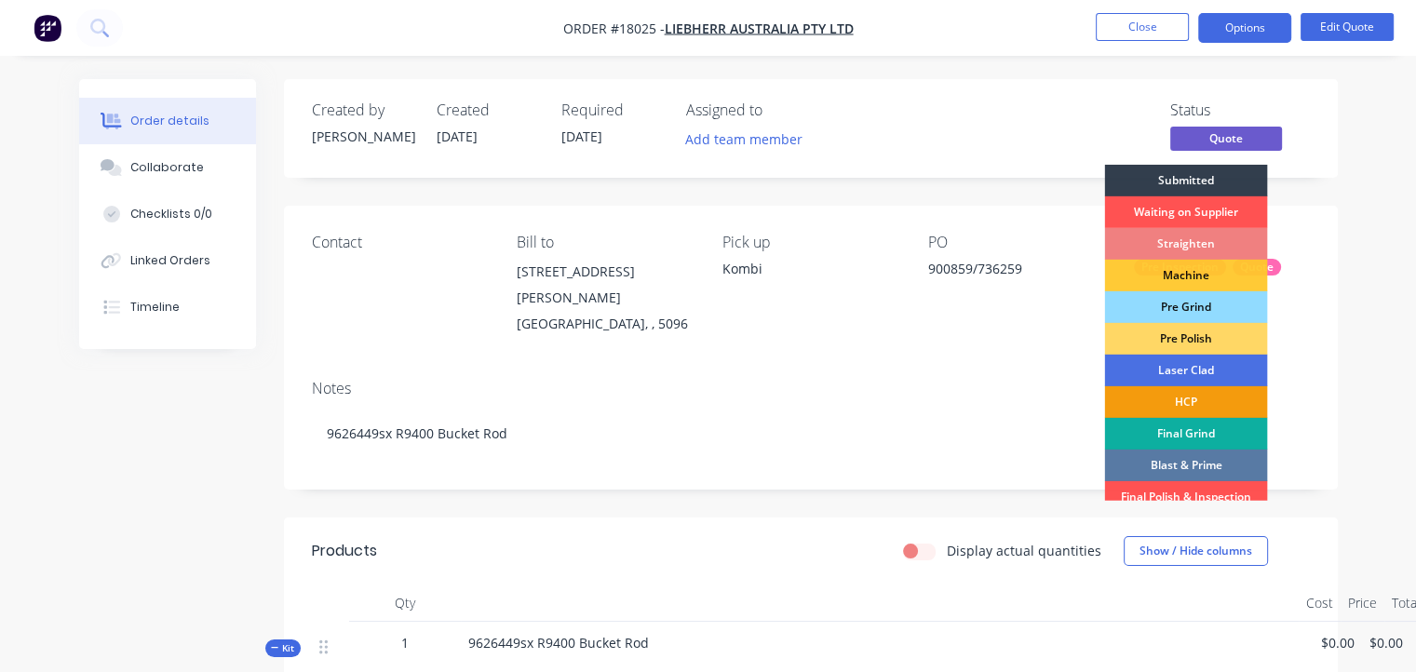
click at [1191, 243] on div "Straighten" at bounding box center [1185, 244] width 163 height 32
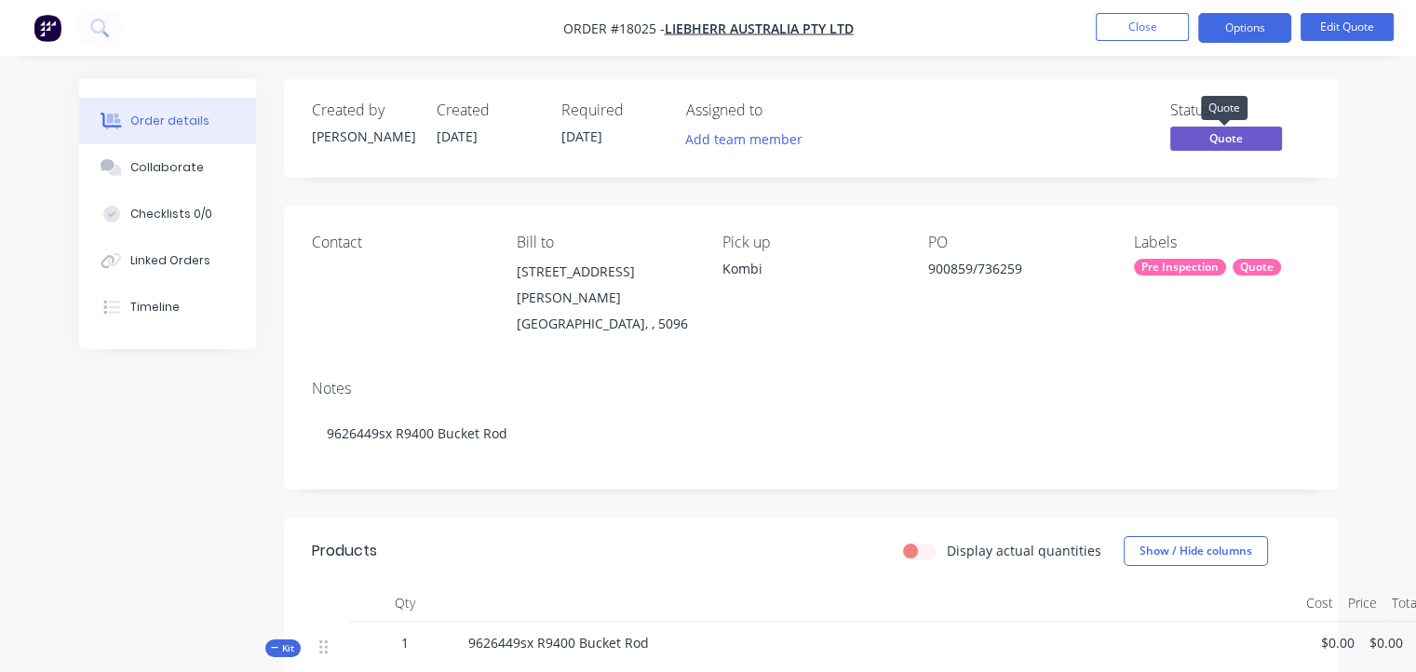
click at [1229, 134] on span "Quote" at bounding box center [1226, 138] width 112 height 23
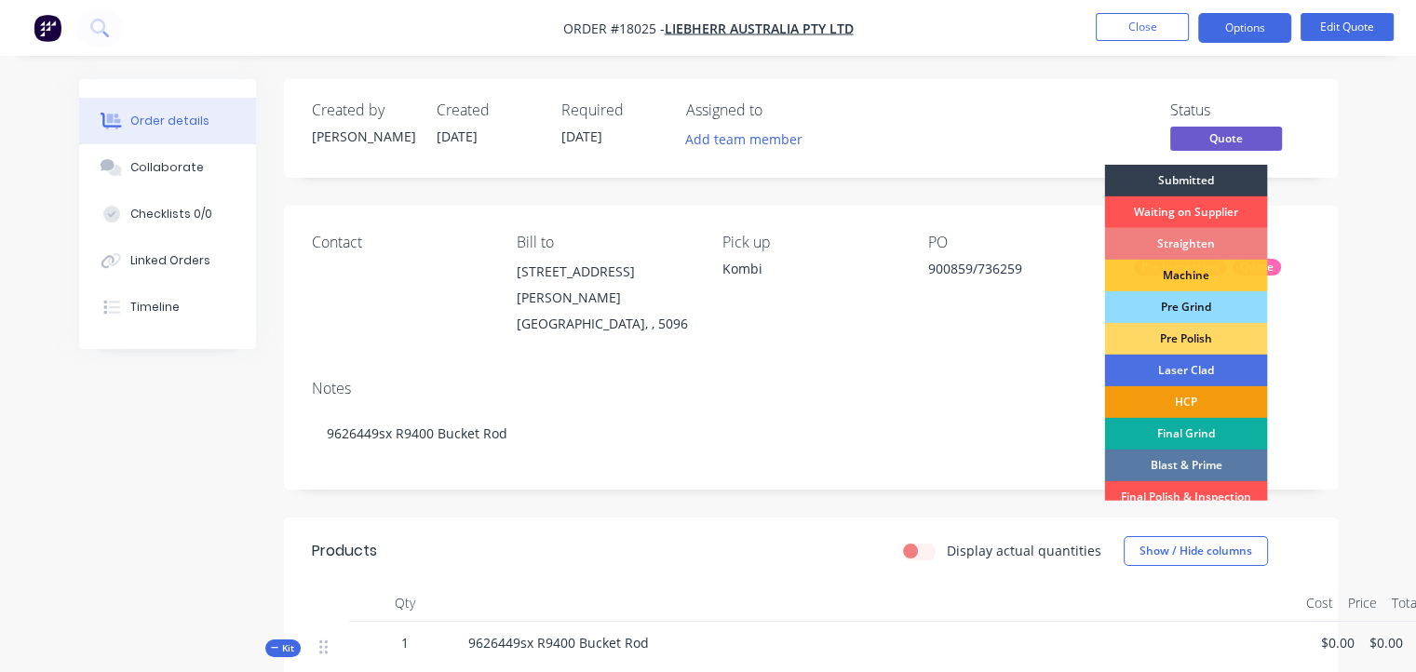
click at [1188, 242] on div "Straighten" at bounding box center [1185, 244] width 163 height 32
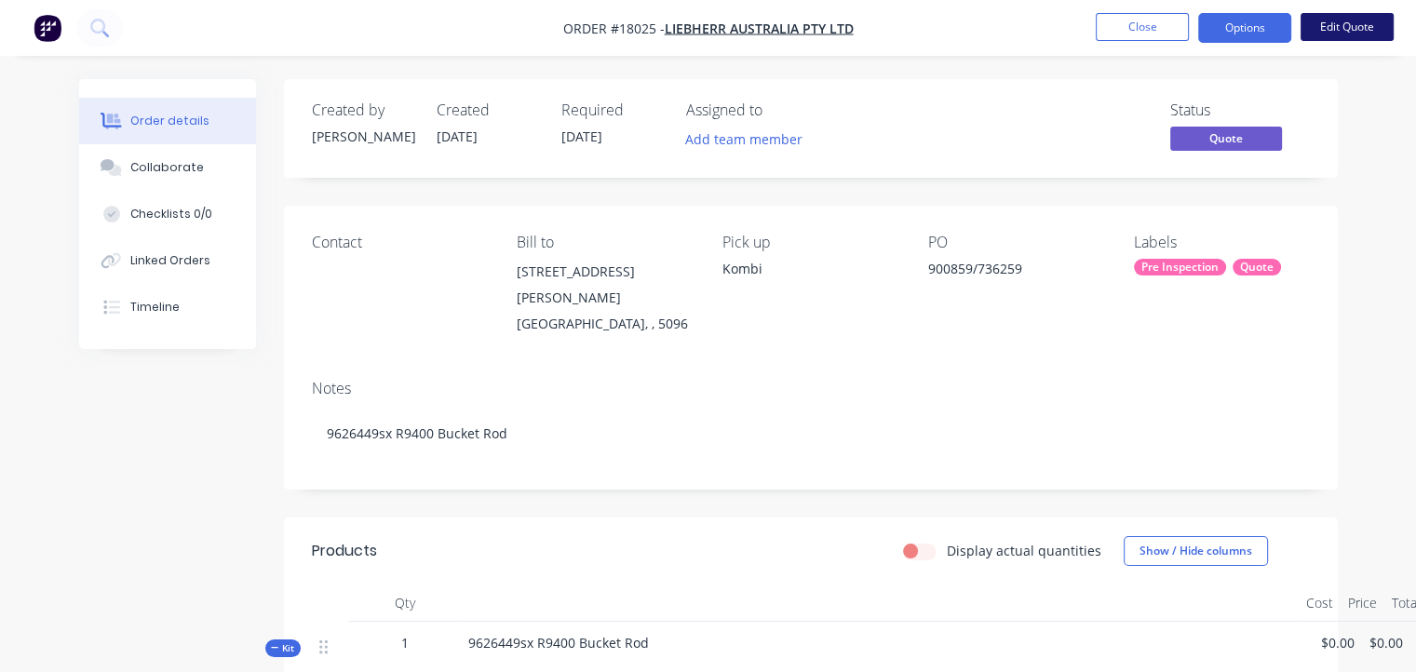
click at [1350, 22] on button "Edit Quote" at bounding box center [1346, 27] width 93 height 28
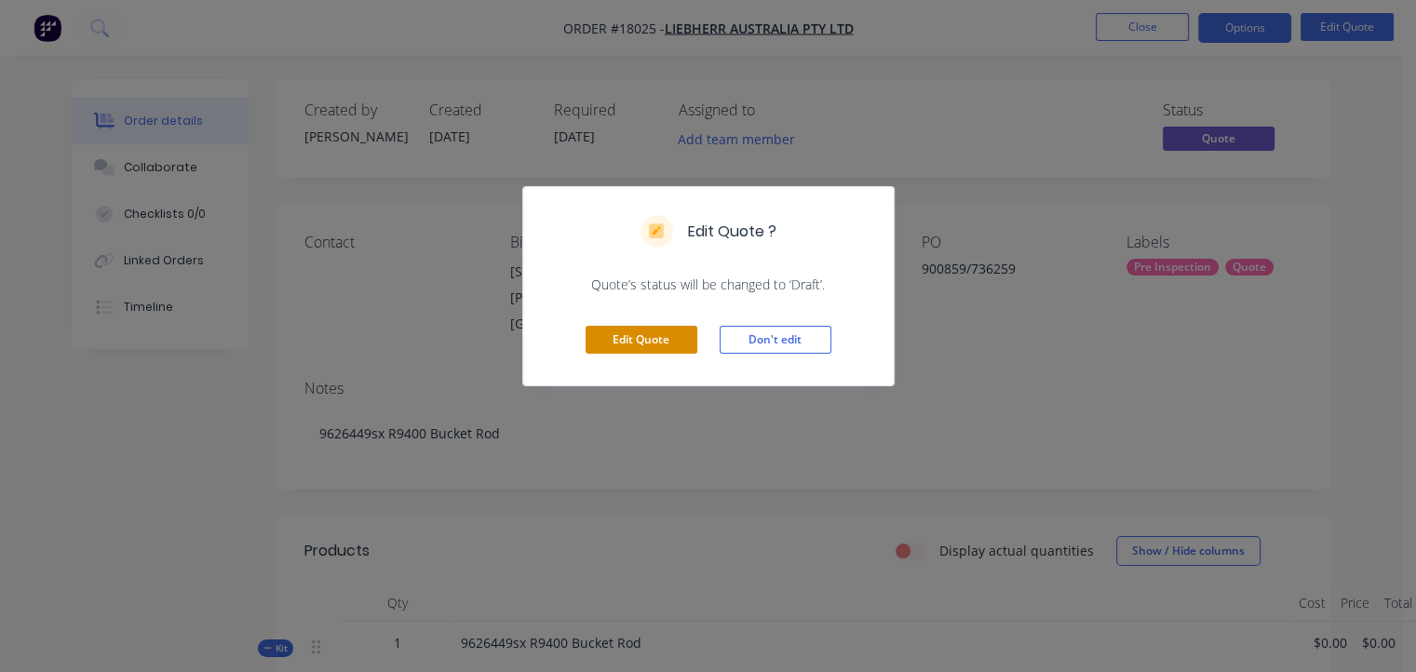
click at [665, 340] on button "Edit Quote" at bounding box center [641, 340] width 112 height 28
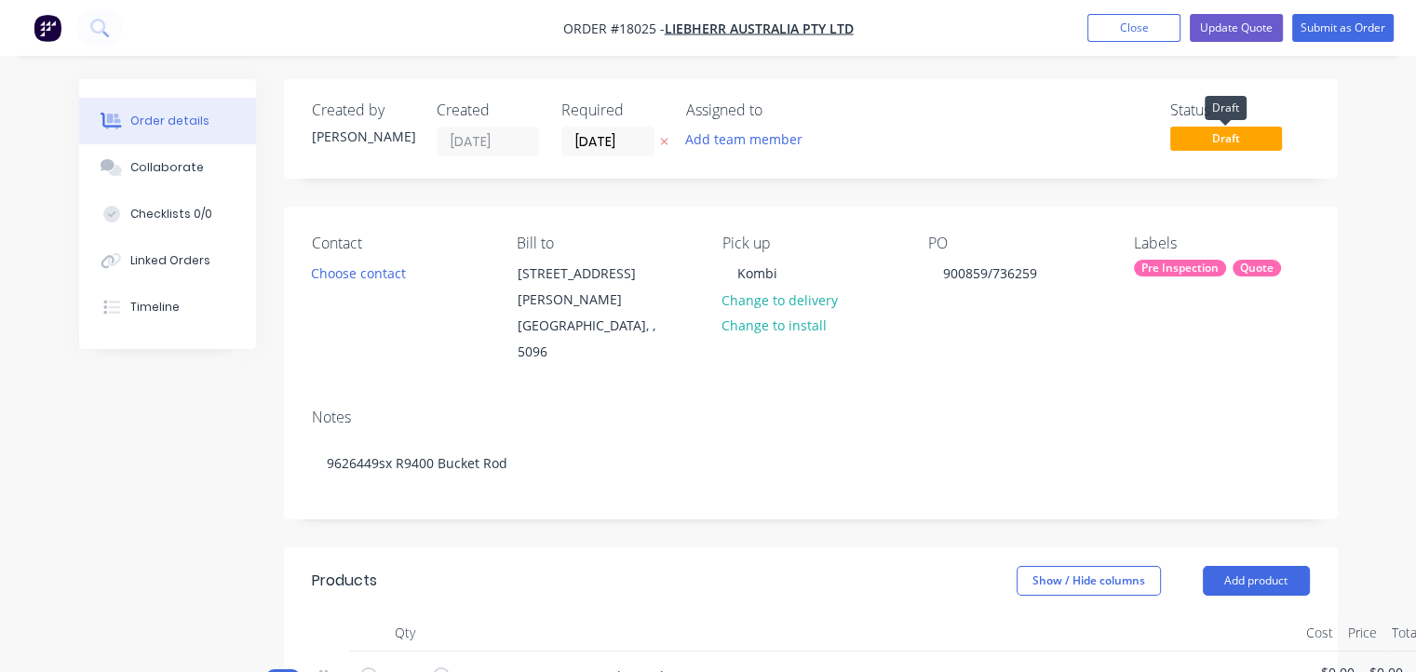
click at [1210, 131] on span "Draft" at bounding box center [1226, 138] width 112 height 23
drag, startPoint x: 1254, startPoint y: 189, endPoint x: 1240, endPoint y: 161, distance: 31.2
click at [1229, 133] on span "Draft" at bounding box center [1226, 138] width 112 height 23
click at [1235, 139] on span "Draft" at bounding box center [1226, 138] width 112 height 23
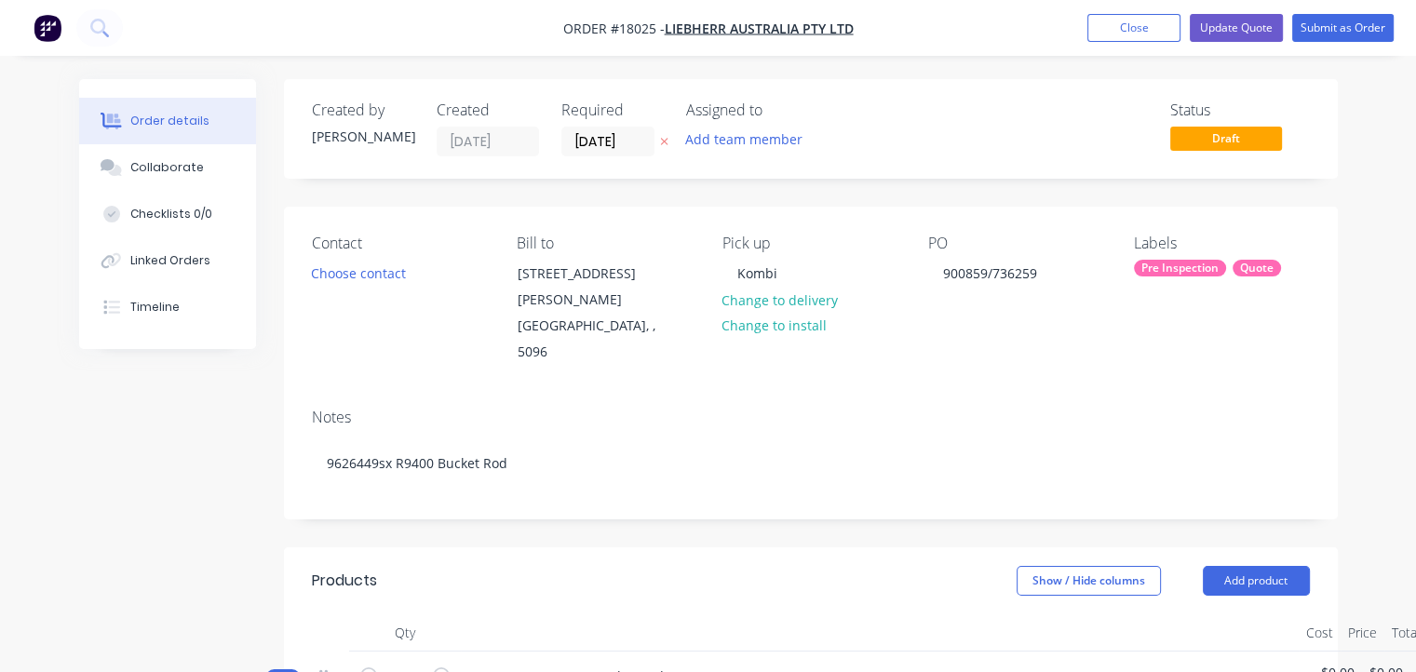
click at [1251, 176] on div "Created by [PERSON_NAME] Created [DATE] Required [DATE] Assigned to Add team me…" at bounding box center [811, 129] width 1054 height 100
click at [1246, 28] on button "Update Quote" at bounding box center [1235, 28] width 93 height 28
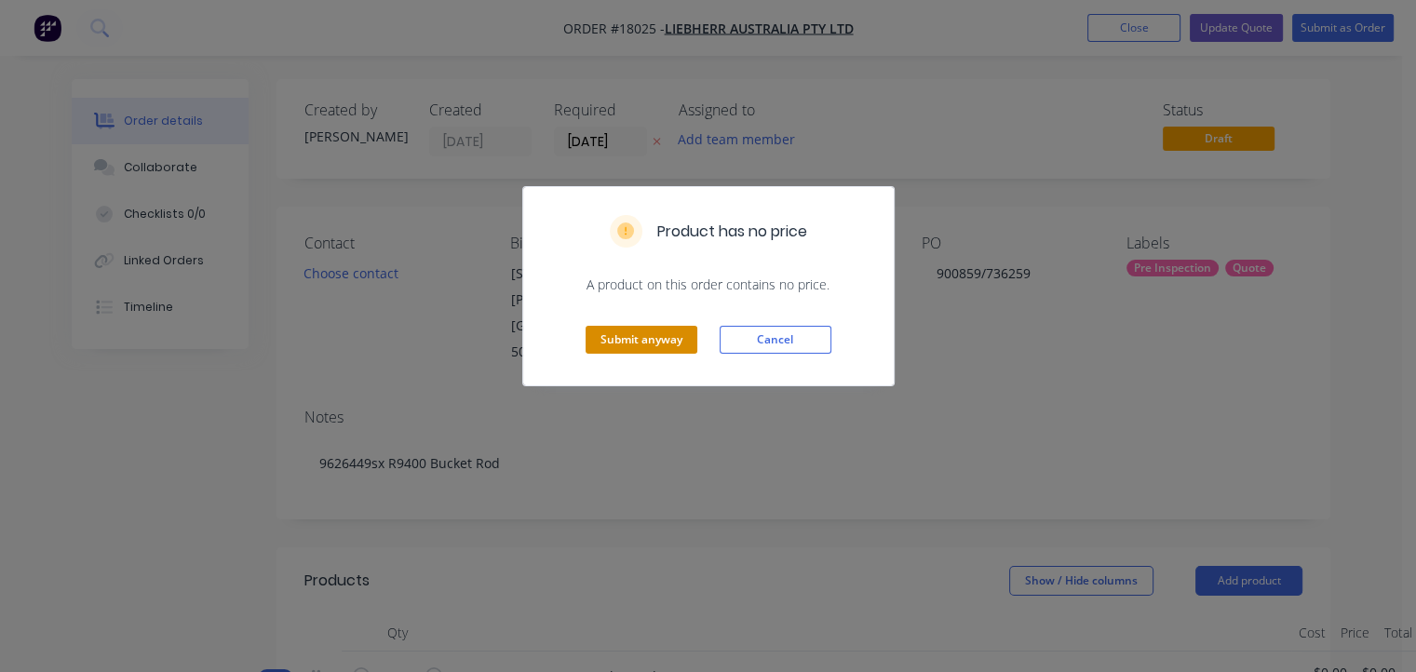
click at [677, 335] on button "Submit anyway" at bounding box center [641, 340] width 112 height 28
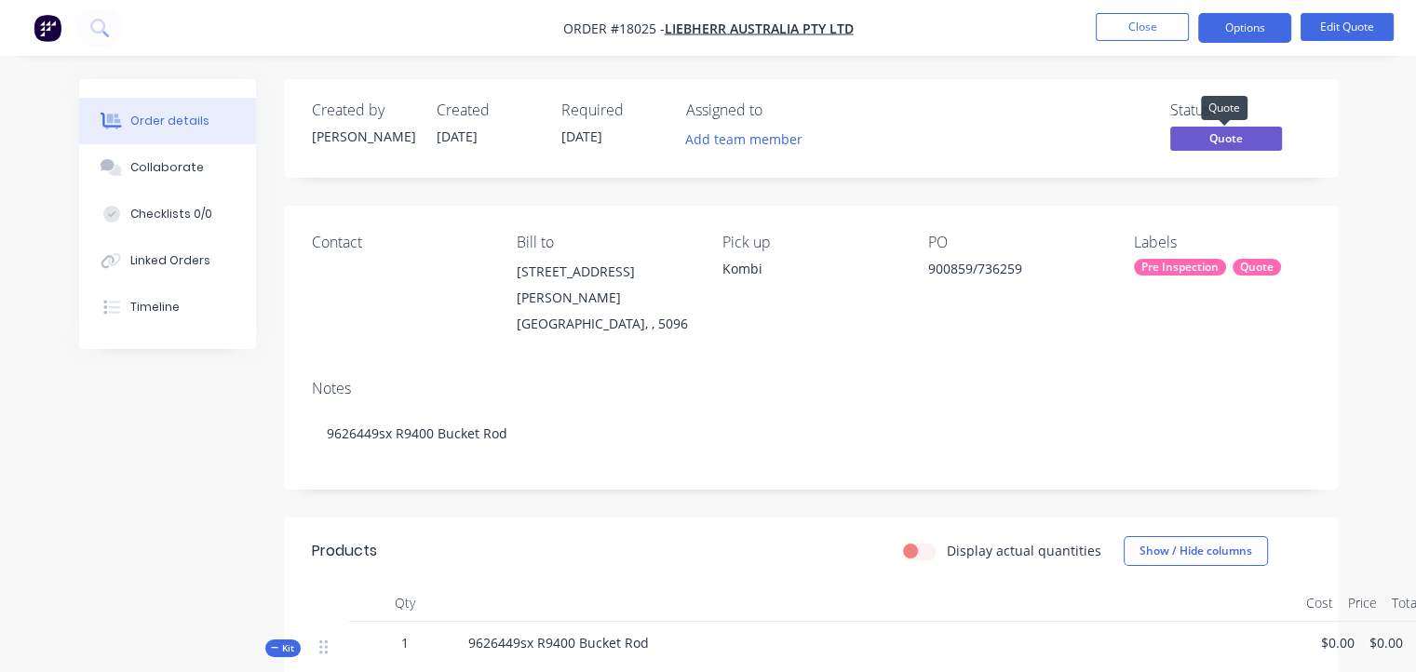
click at [1203, 141] on span "Quote" at bounding box center [1226, 138] width 112 height 23
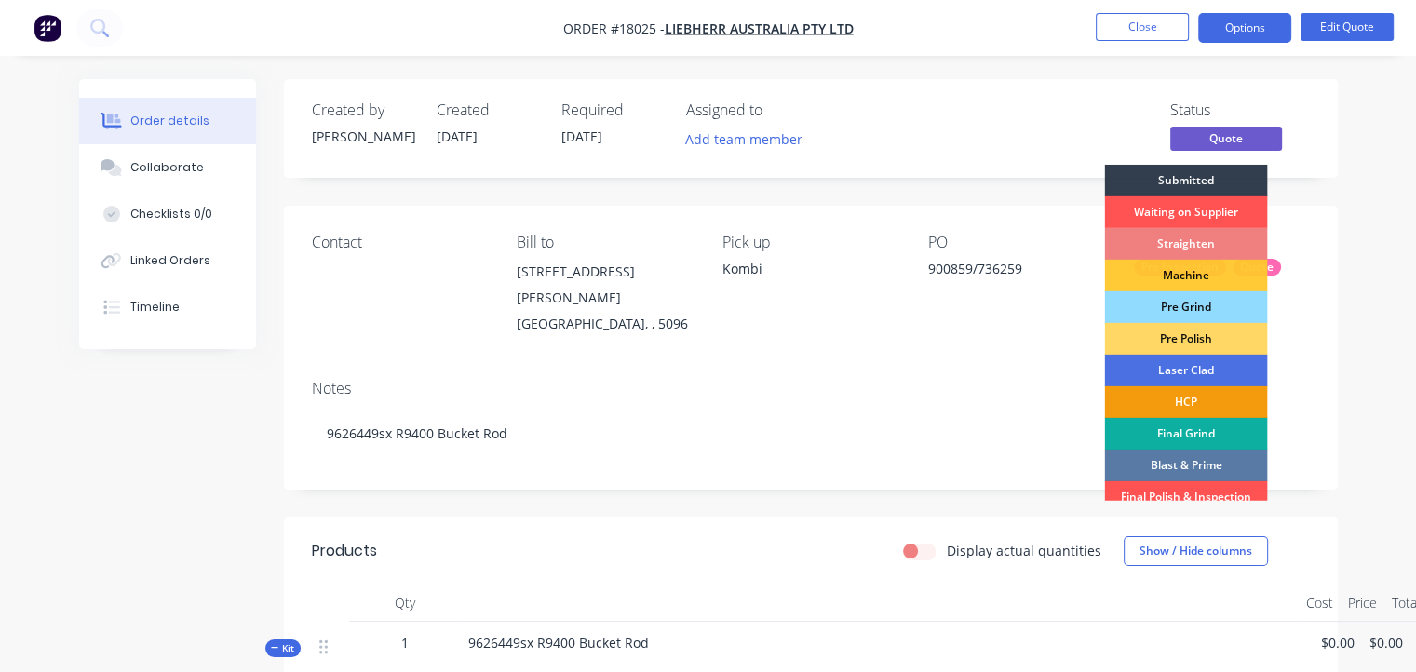
click at [1196, 249] on div "Straighten" at bounding box center [1185, 244] width 163 height 32
